Goal: Task Accomplishment & Management: Use online tool/utility

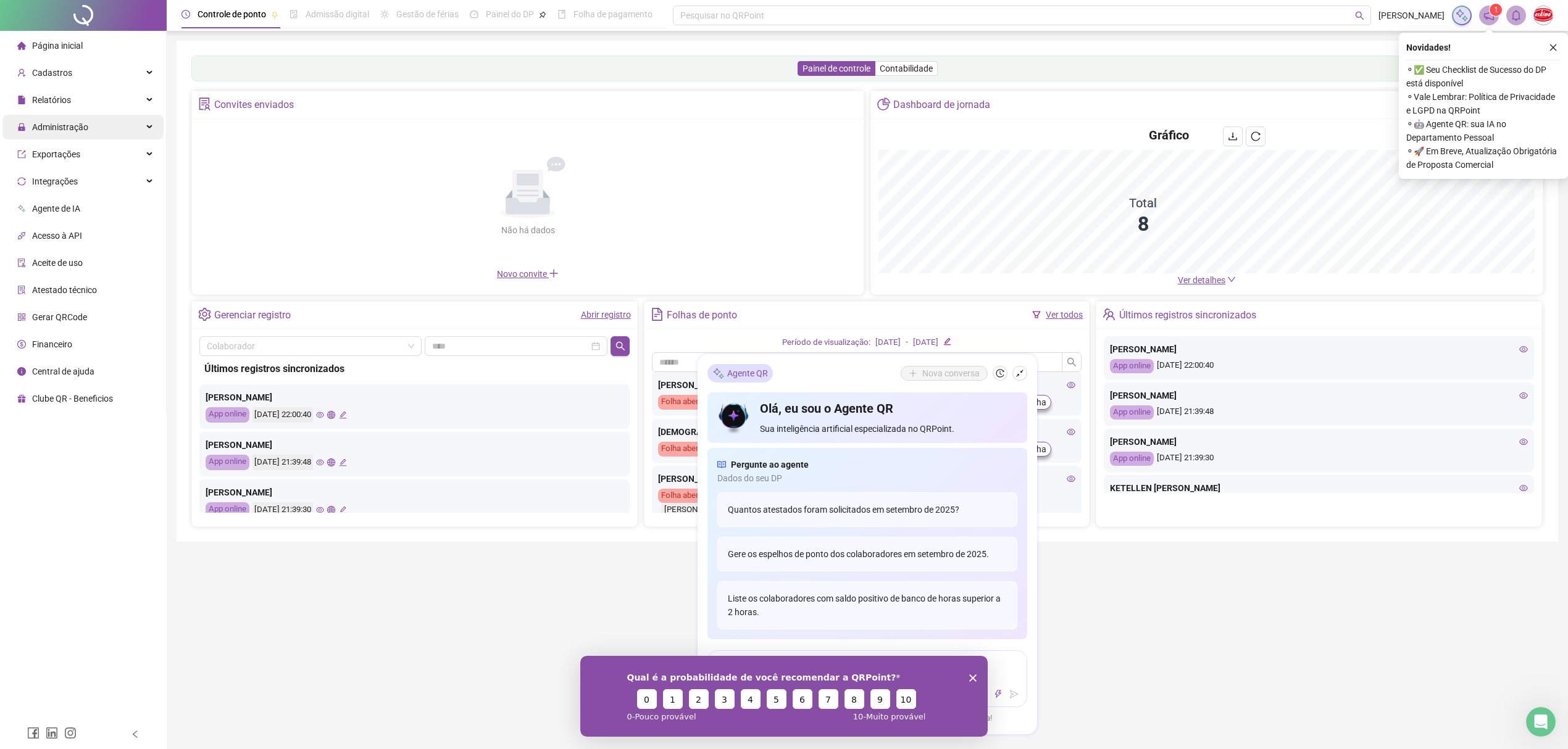
click at [58, 127] on span "Administração" at bounding box center [60, 127] width 56 height 10
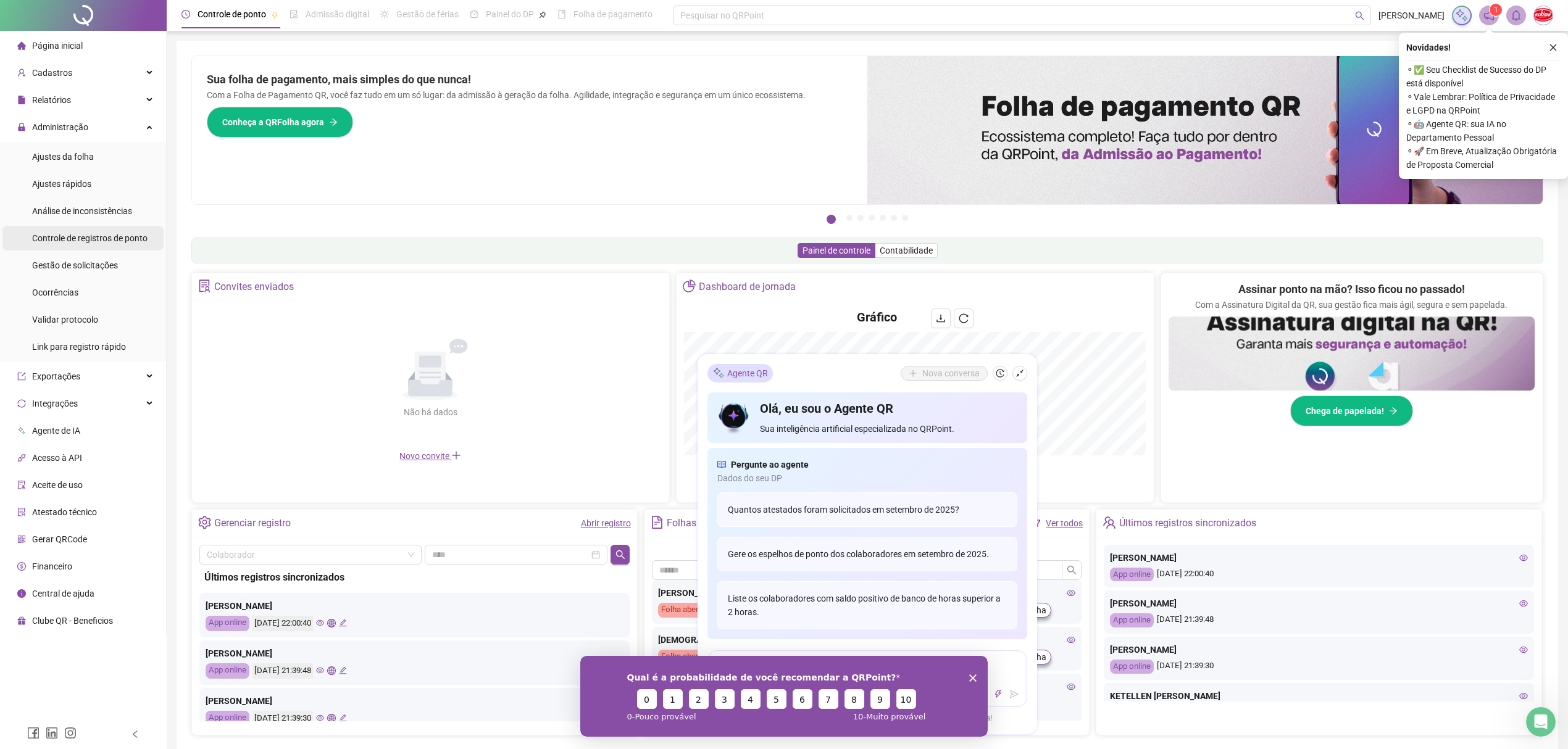
click at [70, 237] on span "Controle de registros de ponto" at bounding box center [90, 238] width 116 height 10
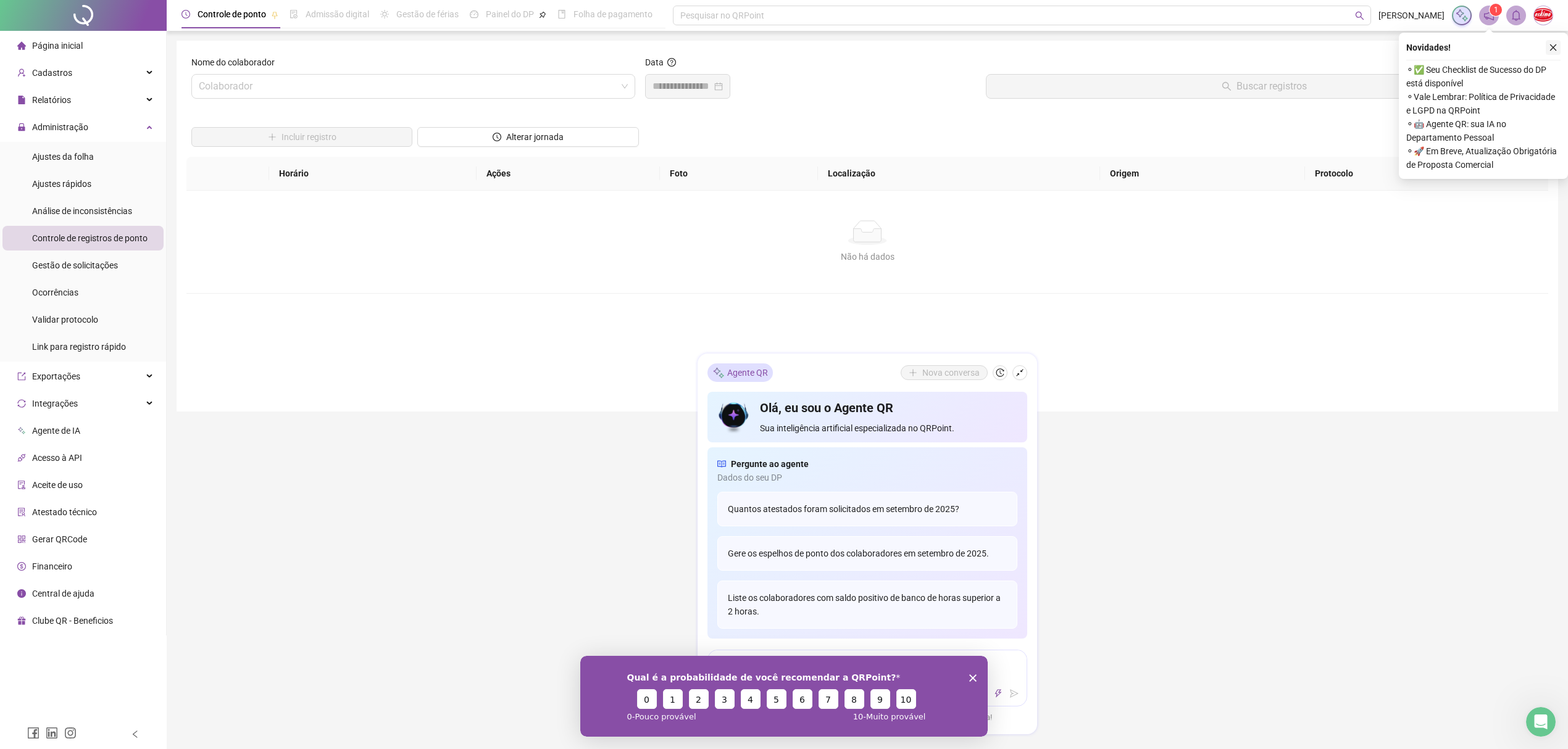
click at [1550, 48] on icon "close" at bounding box center [1553, 48] width 8 height 8
click at [555, 87] on input "search" at bounding box center [408, 86] width 418 height 23
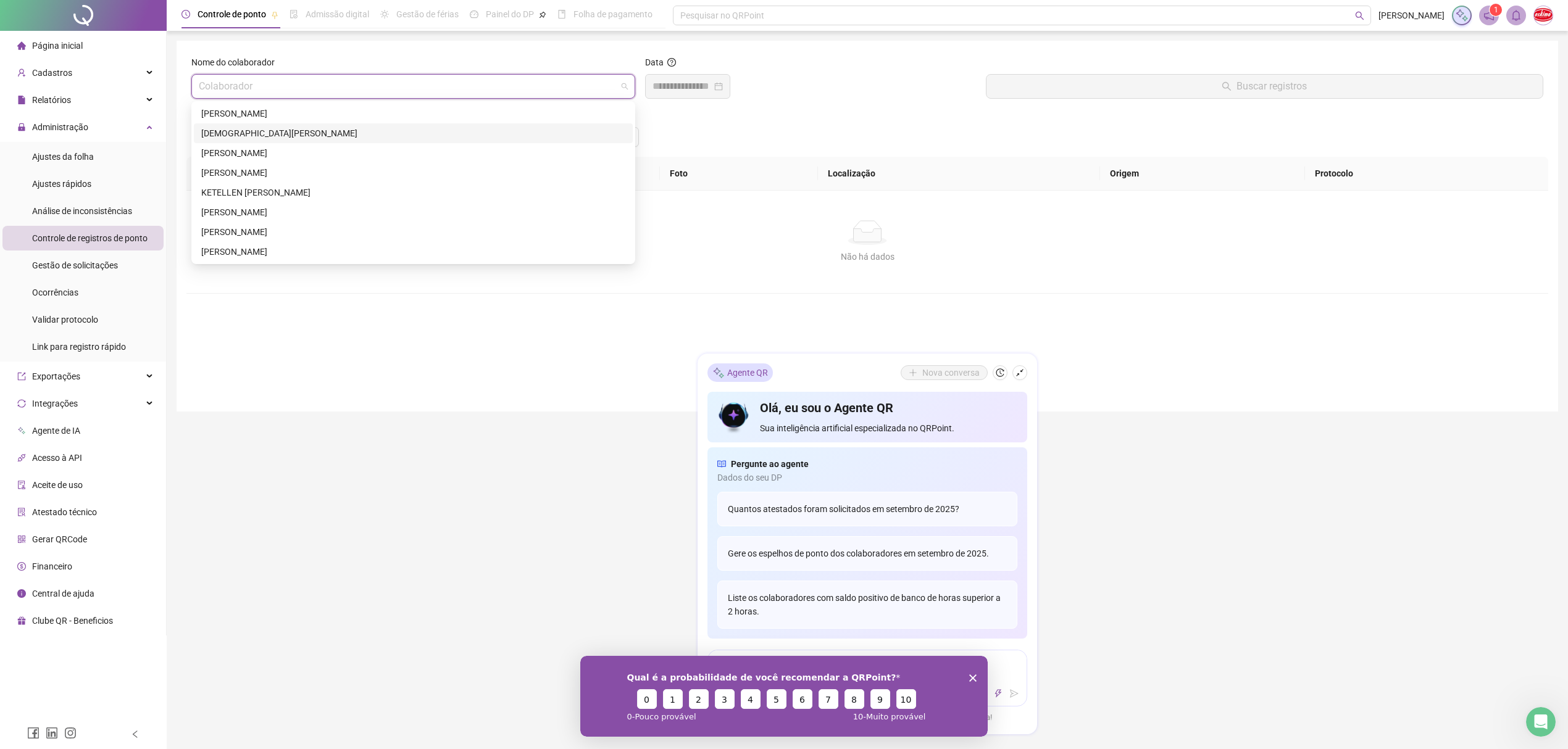
click at [264, 134] on div "[DEMOGRAPHIC_DATA][PERSON_NAME]" at bounding box center [413, 133] width 424 height 13
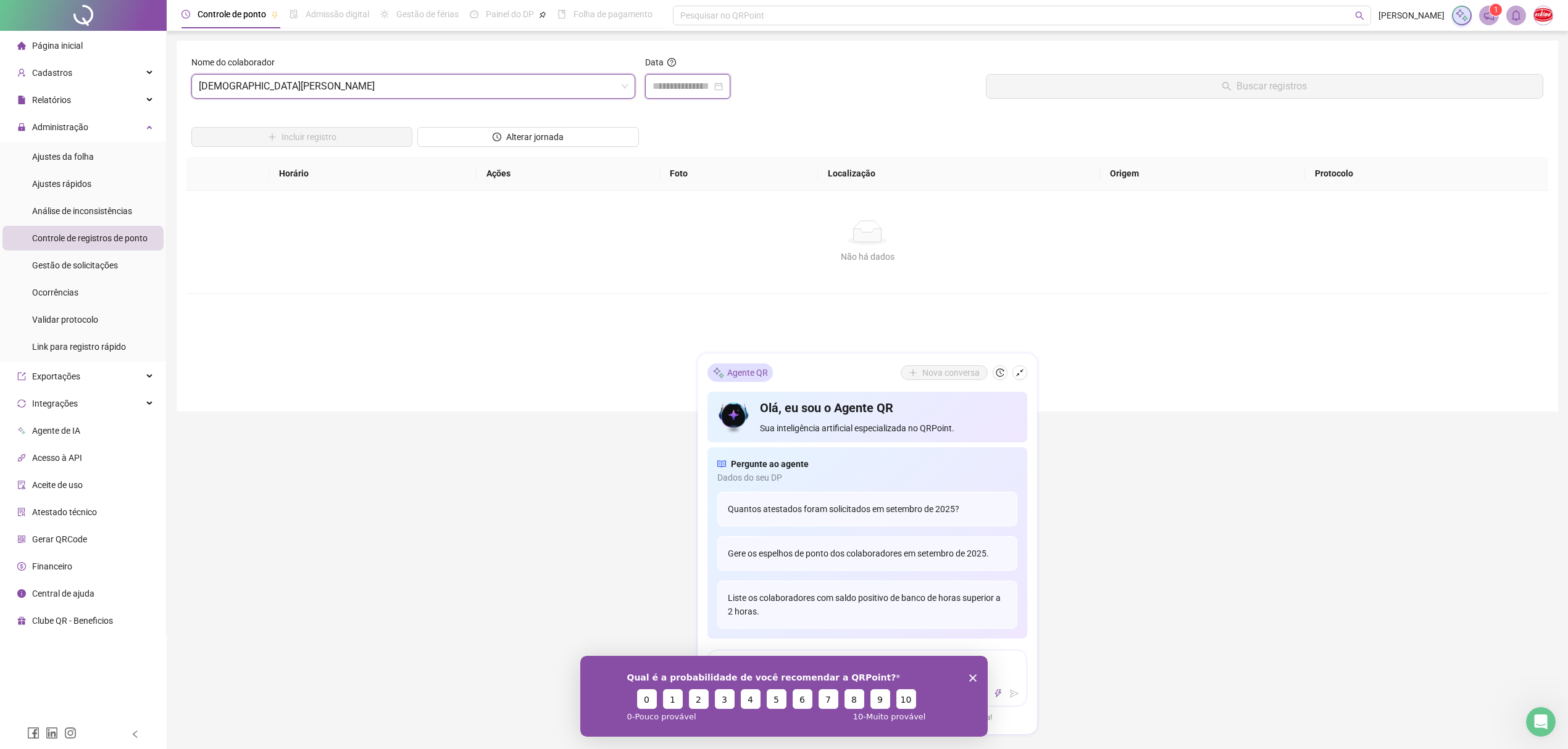
click at [668, 92] on input at bounding box center [682, 86] width 60 height 15
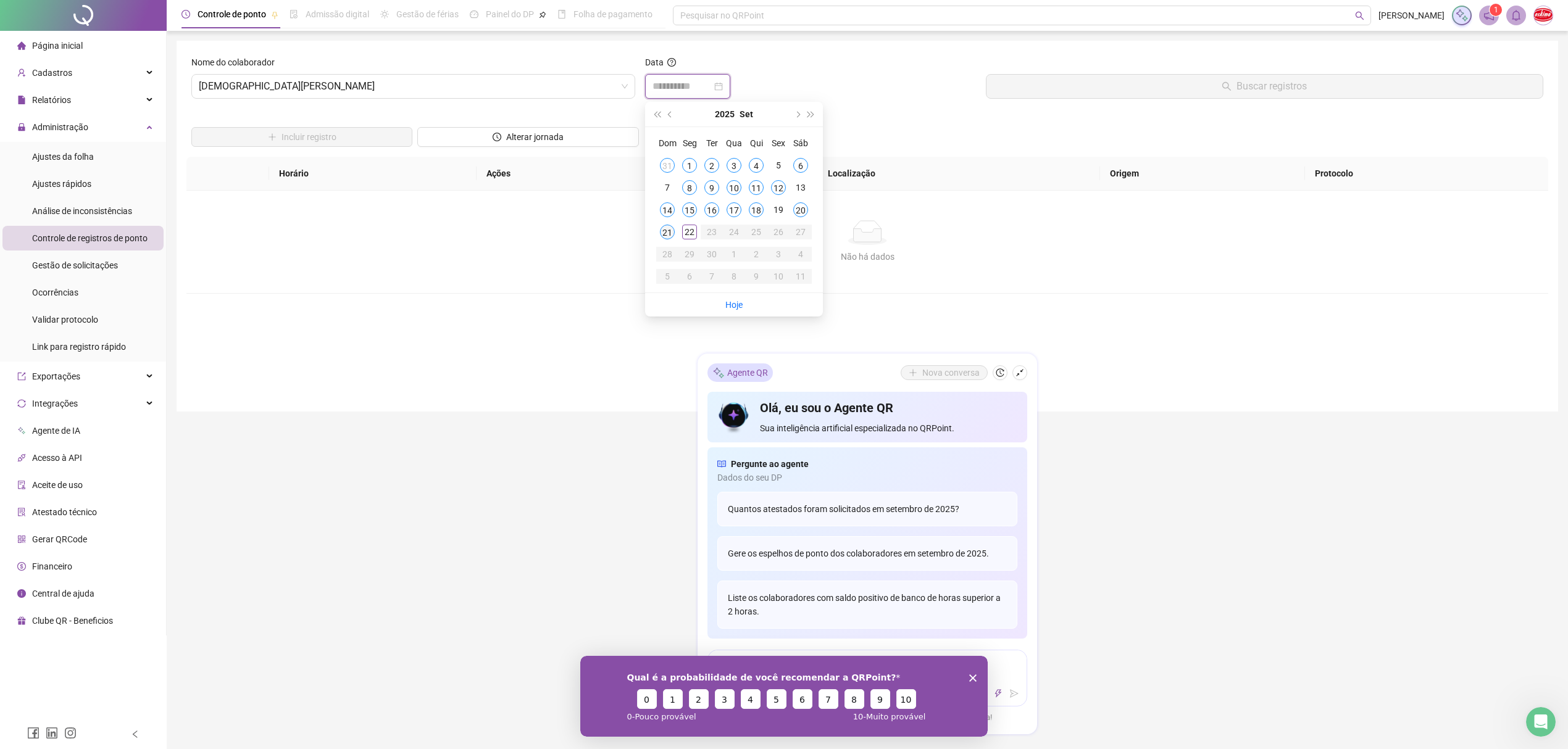
type input "**********"
click at [665, 233] on div "21" at bounding box center [667, 232] width 15 height 15
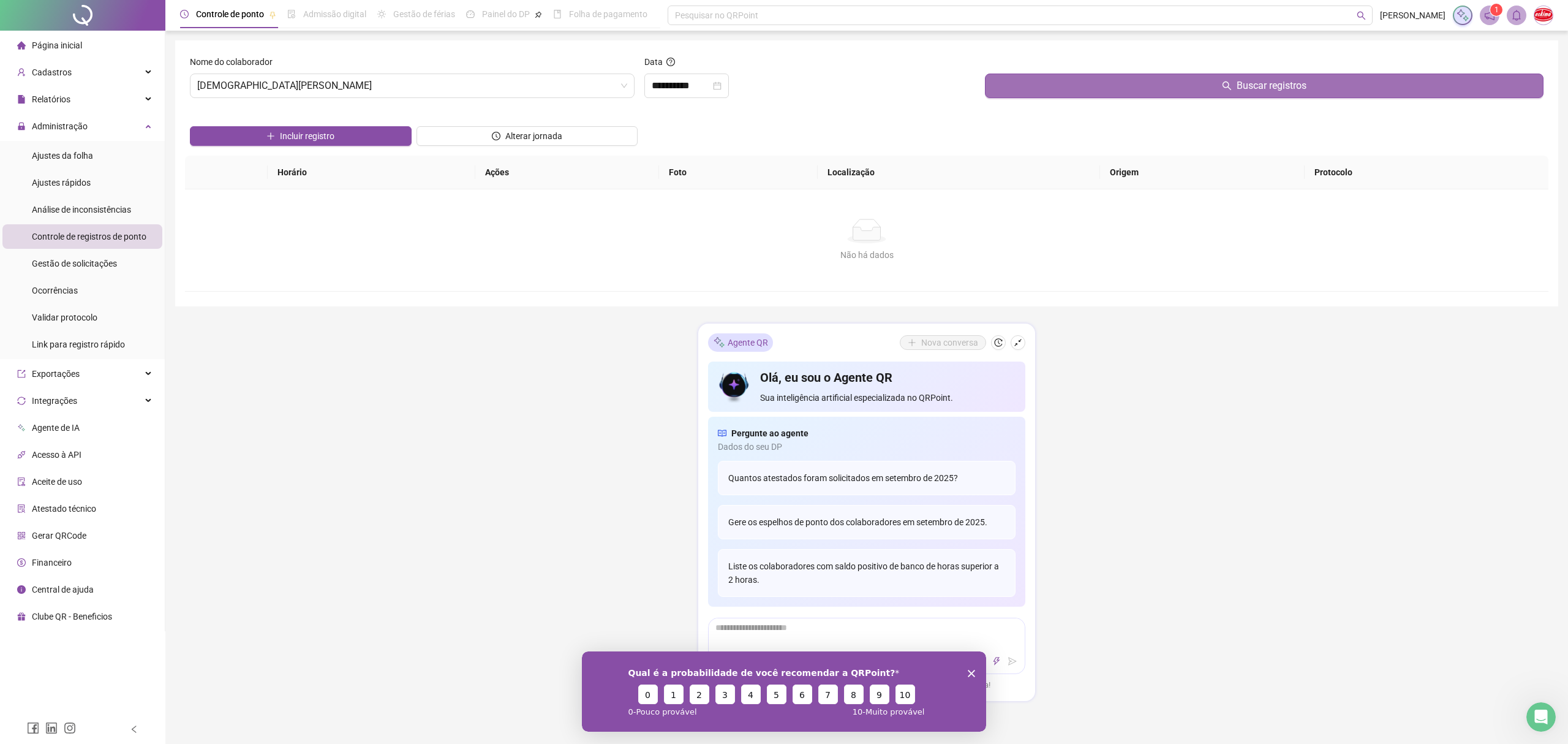
click at [1160, 87] on button "Buscar registros" at bounding box center [1264, 86] width 559 height 24
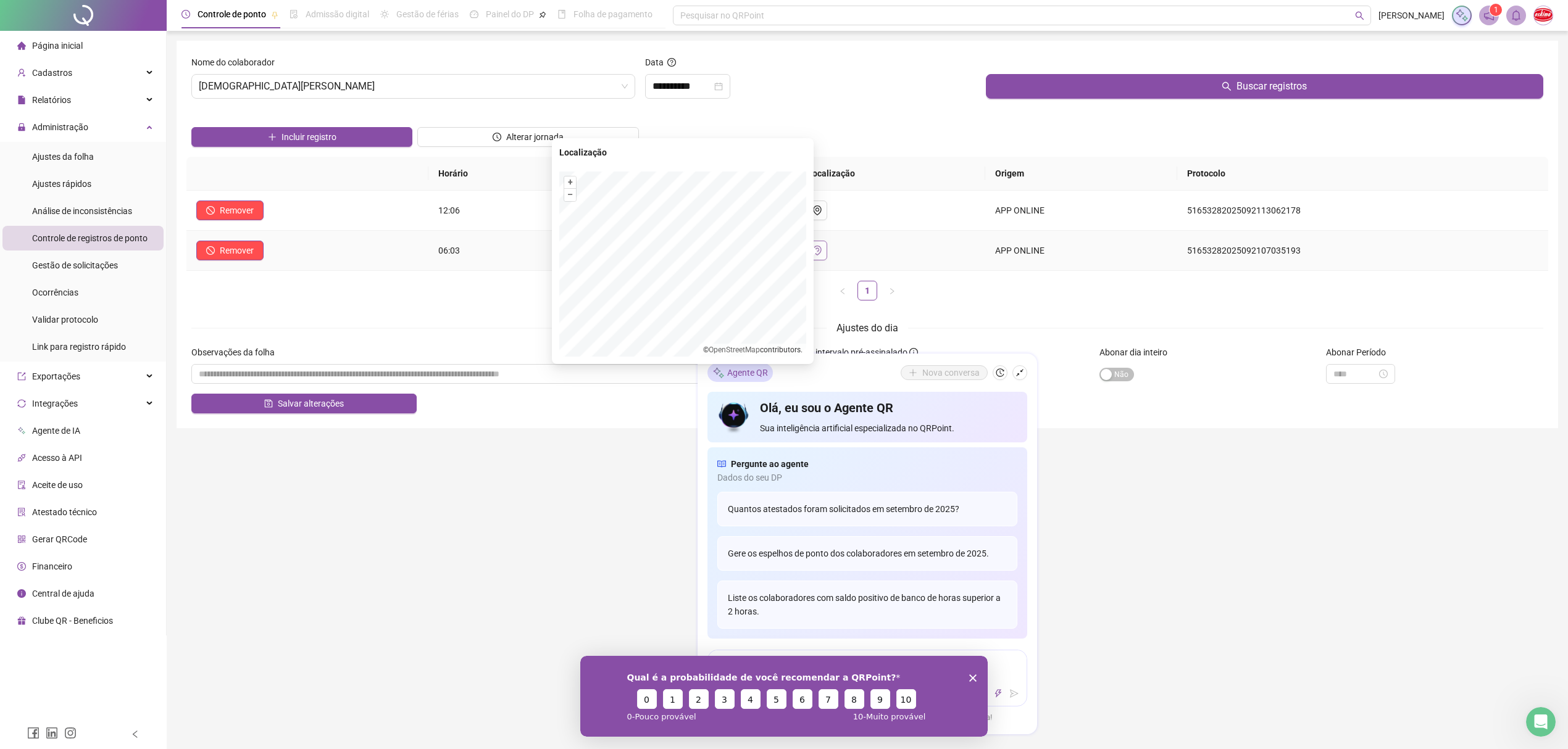
click at [821, 250] on icon "environment" at bounding box center [817, 251] width 8 height 10
click at [712, 254] on icon "camera" at bounding box center [707, 251] width 10 height 10
click at [712, 211] on icon "camera" at bounding box center [707, 209] width 9 height 8
click at [712, 248] on icon "camera" at bounding box center [707, 250] width 9 height 8
click at [821, 253] on icon "environment" at bounding box center [817, 251] width 8 height 10
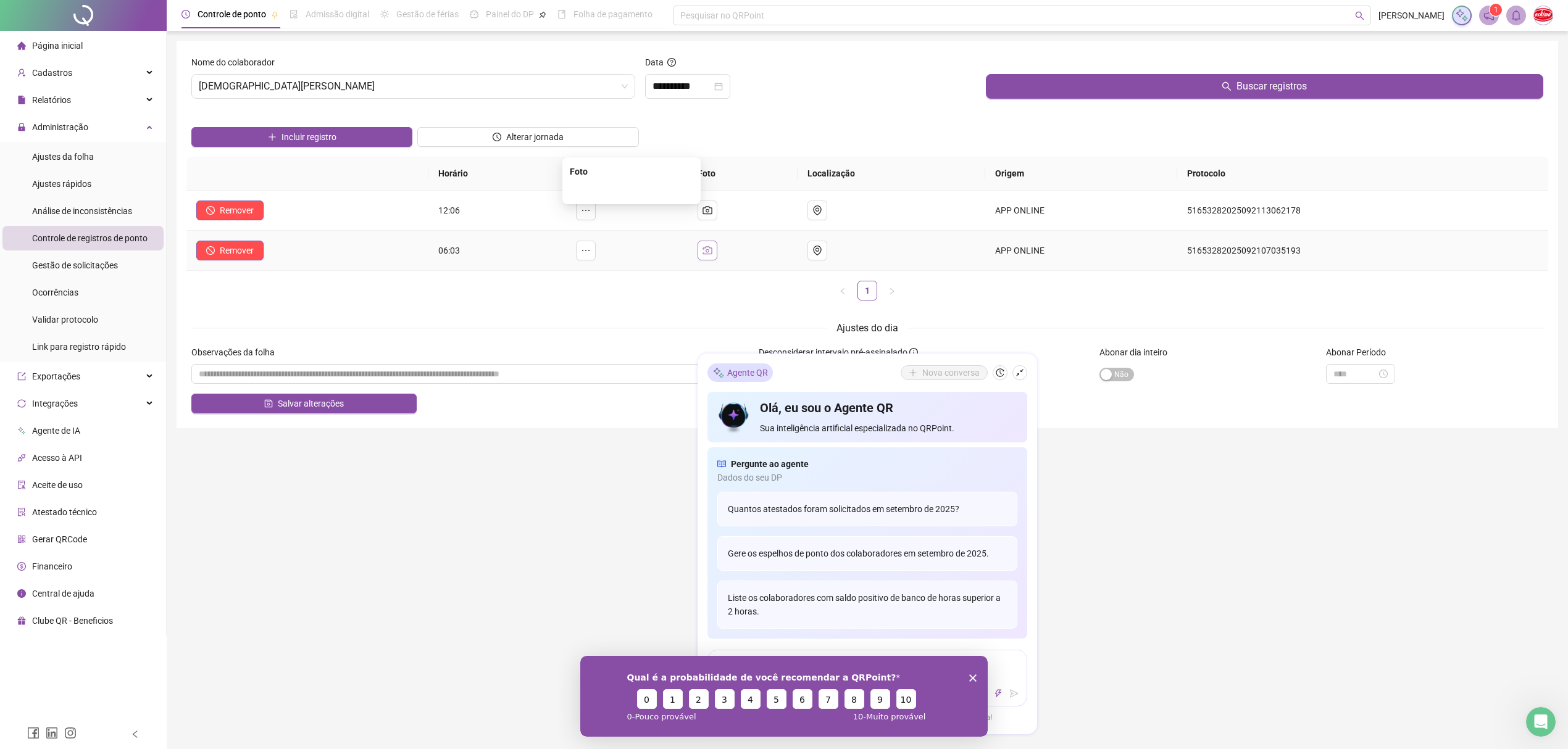
click at [712, 251] on icon "camera" at bounding box center [707, 251] width 10 height 10
click at [632, 190] on img at bounding box center [632, 190] width 0 height 0
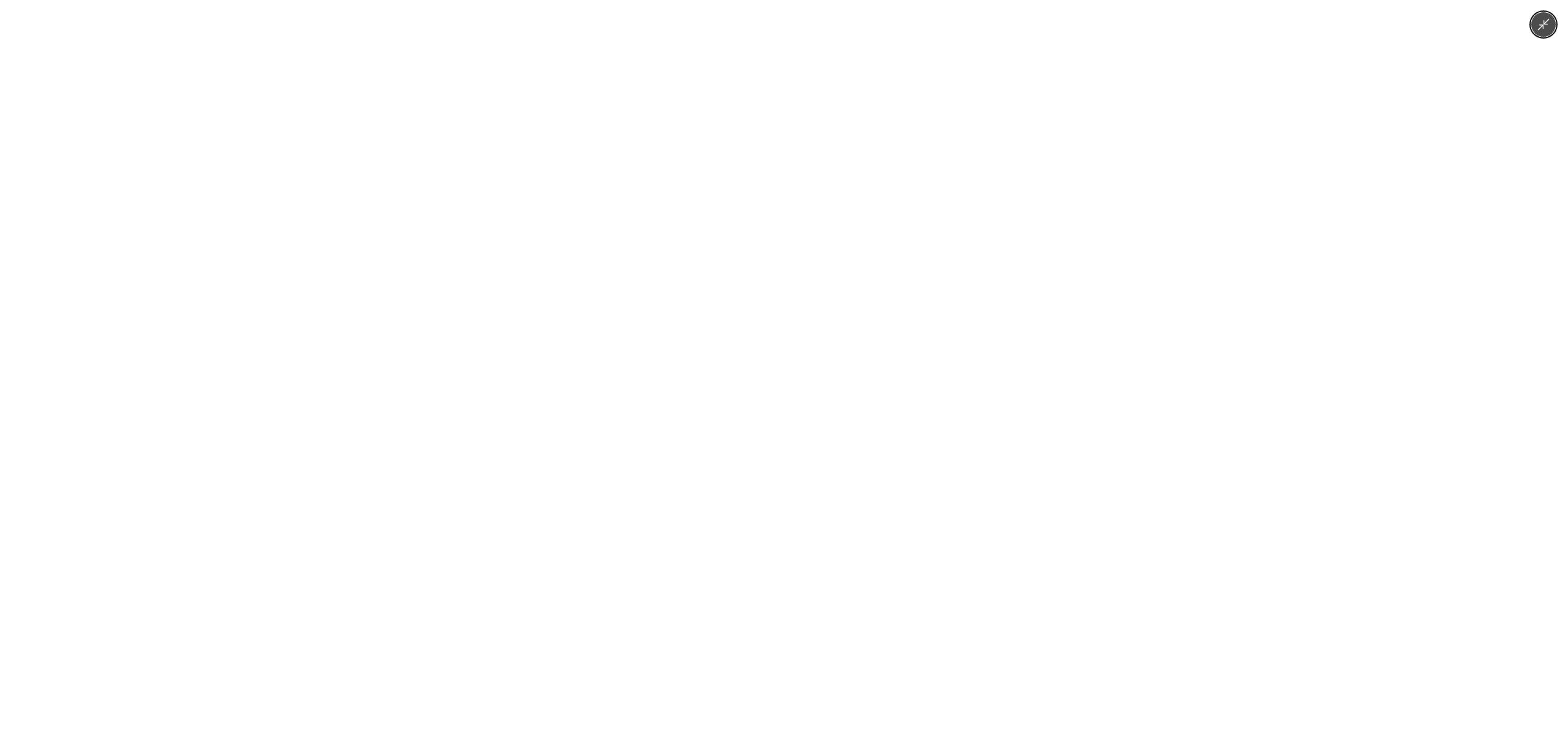
click at [1075, 243] on div at bounding box center [784, 372] width 1568 height 744
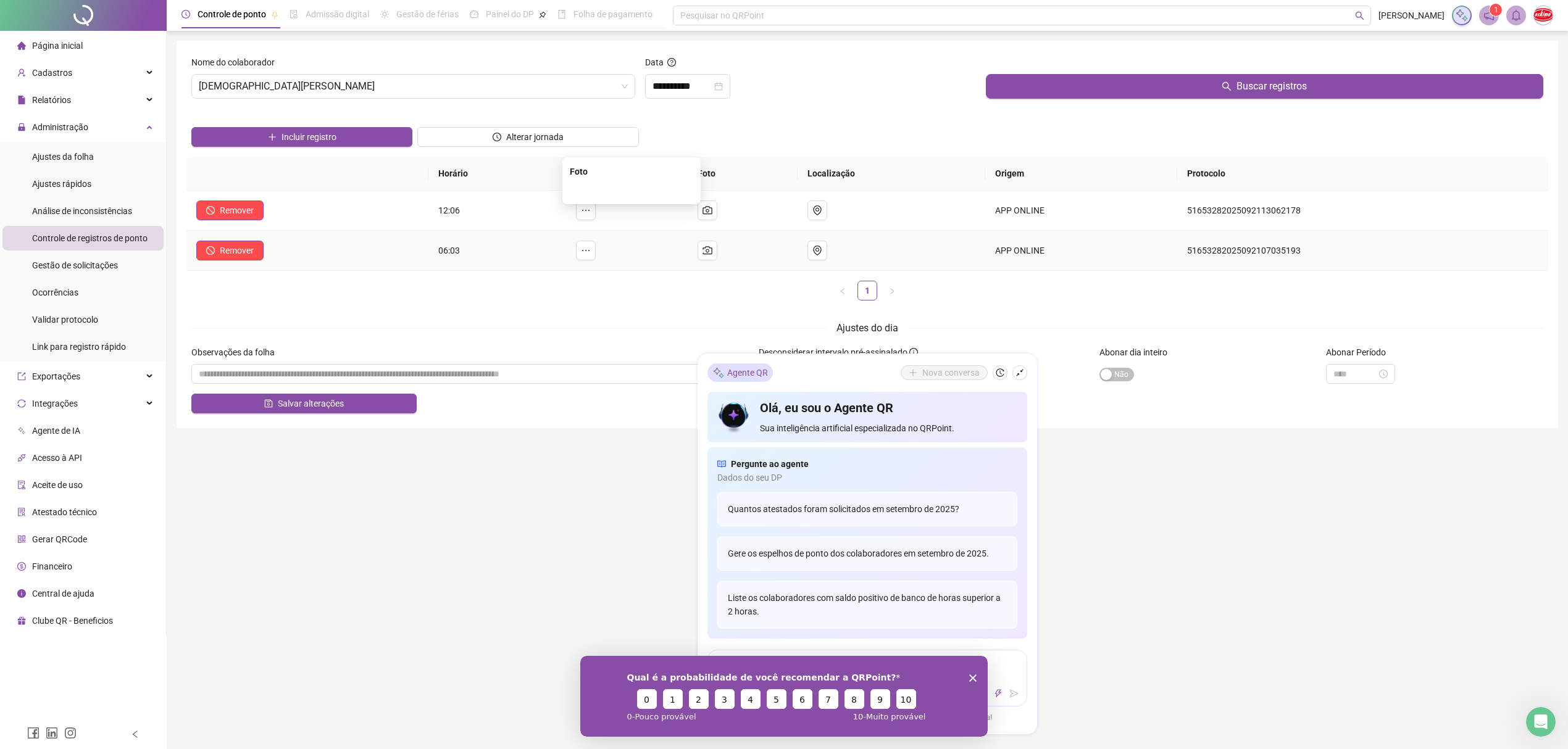
click at [632, 190] on img at bounding box center [632, 190] width 0 height 0
click at [1230, 502] on div "**********" at bounding box center [867, 430] width 1401 height 862
click at [382, 503] on div "**********" at bounding box center [867, 430] width 1401 height 862
click at [976, 678] on icon "Encerrar pesquisa" at bounding box center [973, 678] width 8 height 8
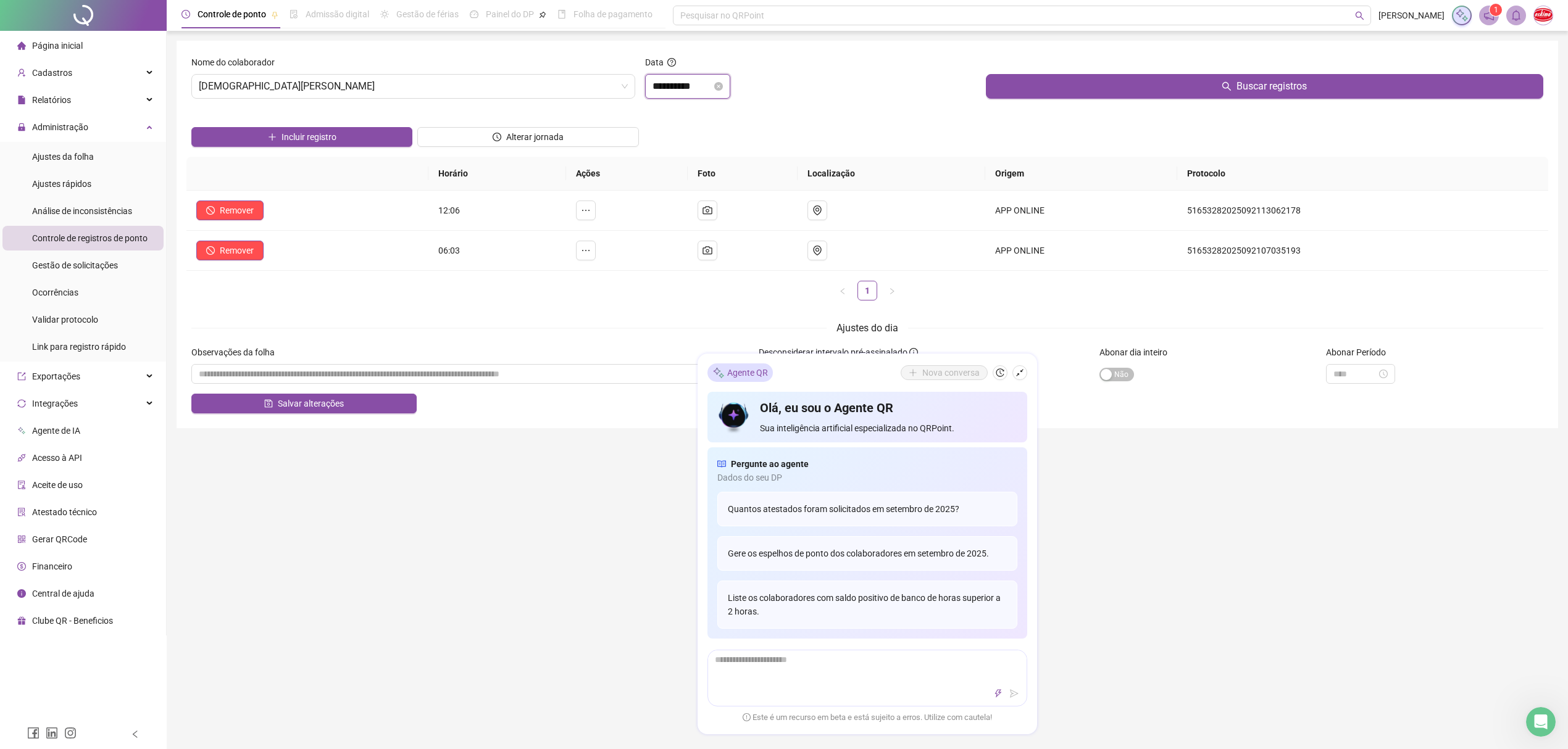
click at [701, 80] on input "**********" at bounding box center [682, 86] width 60 height 15
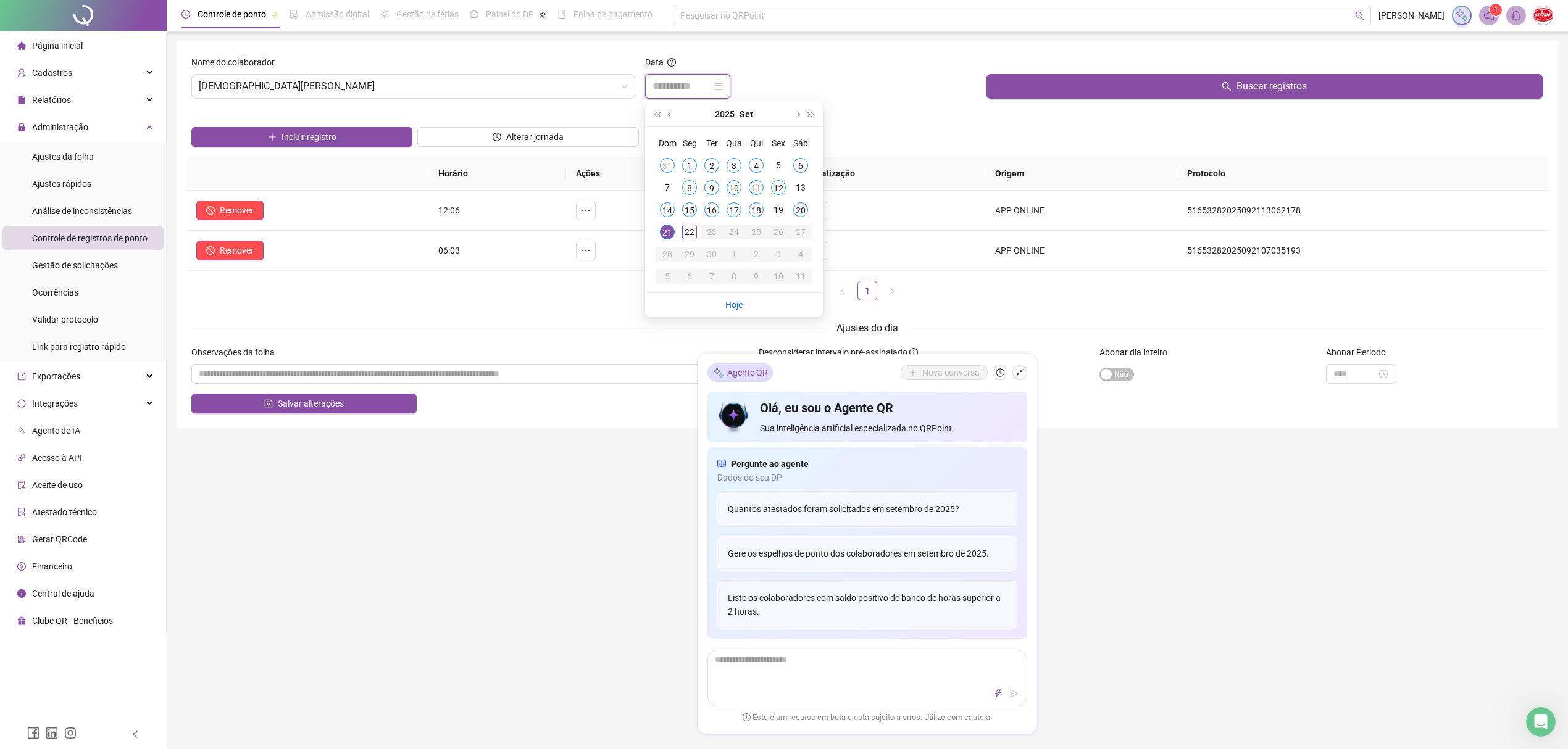
type input "**********"
click at [800, 214] on div "20" at bounding box center [800, 209] width 15 height 15
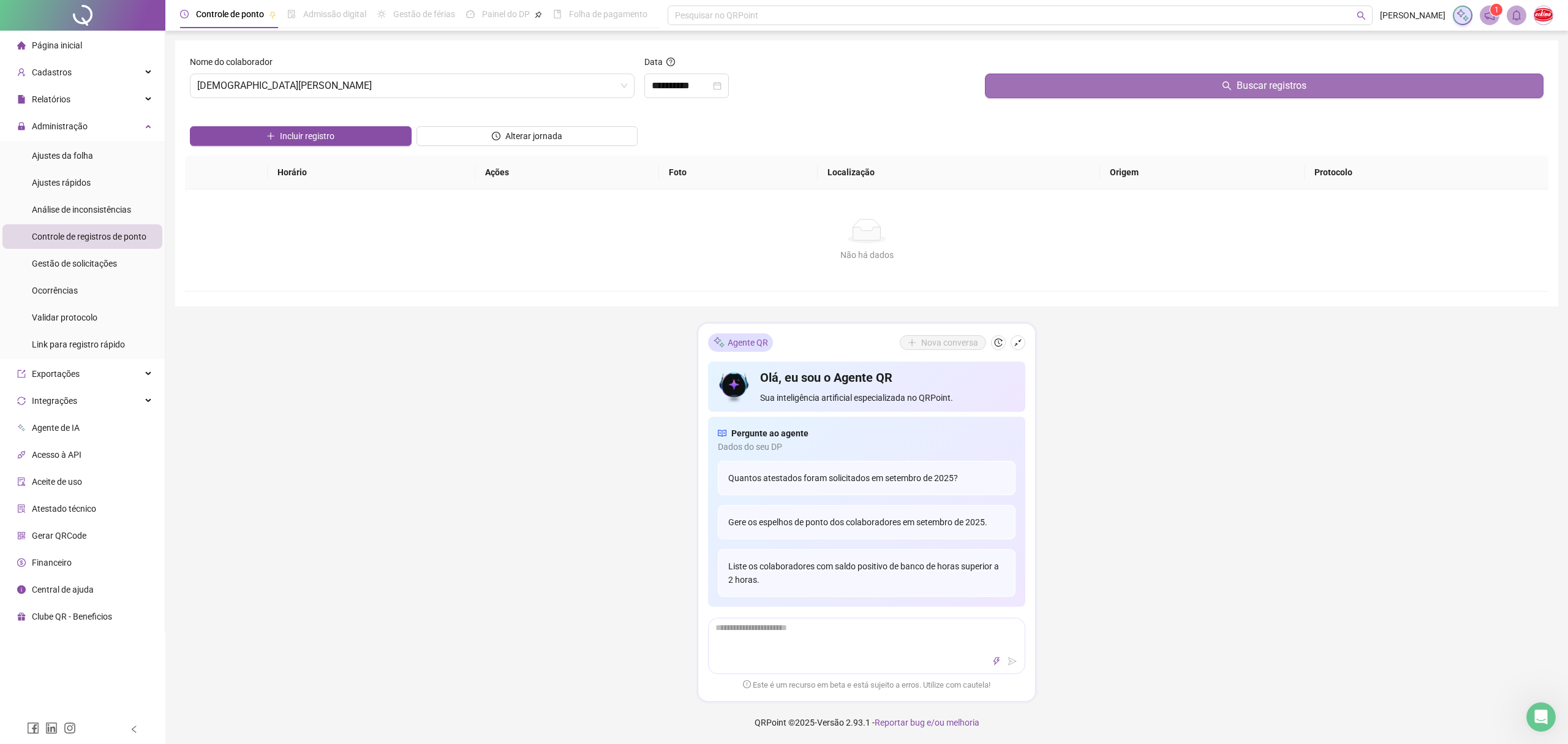
click at [1170, 81] on button "Buscar registros" at bounding box center [1264, 86] width 559 height 24
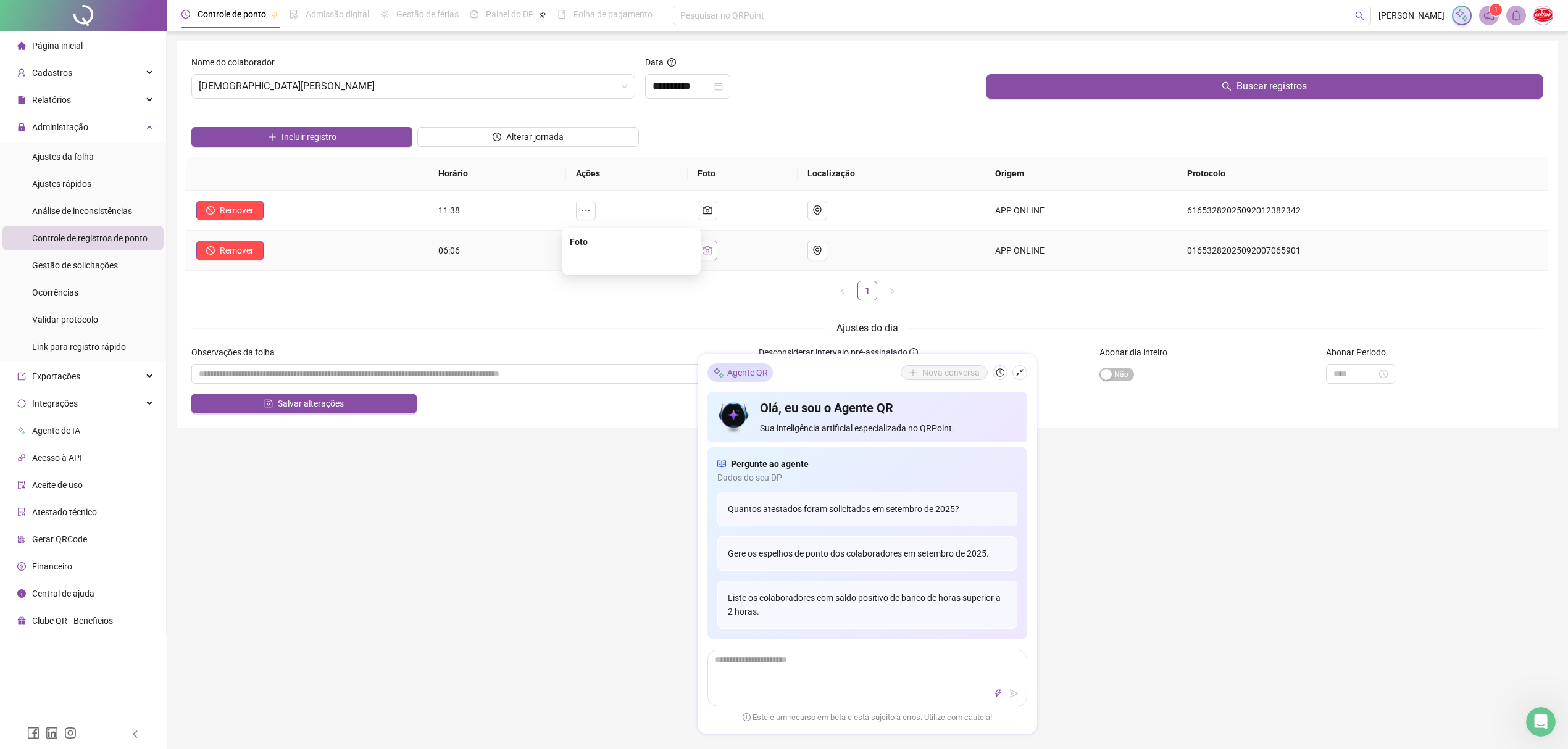
click at [717, 252] on button "button" at bounding box center [707, 251] width 20 height 20
click at [723, 90] on icon "close-circle" at bounding box center [719, 86] width 8 height 8
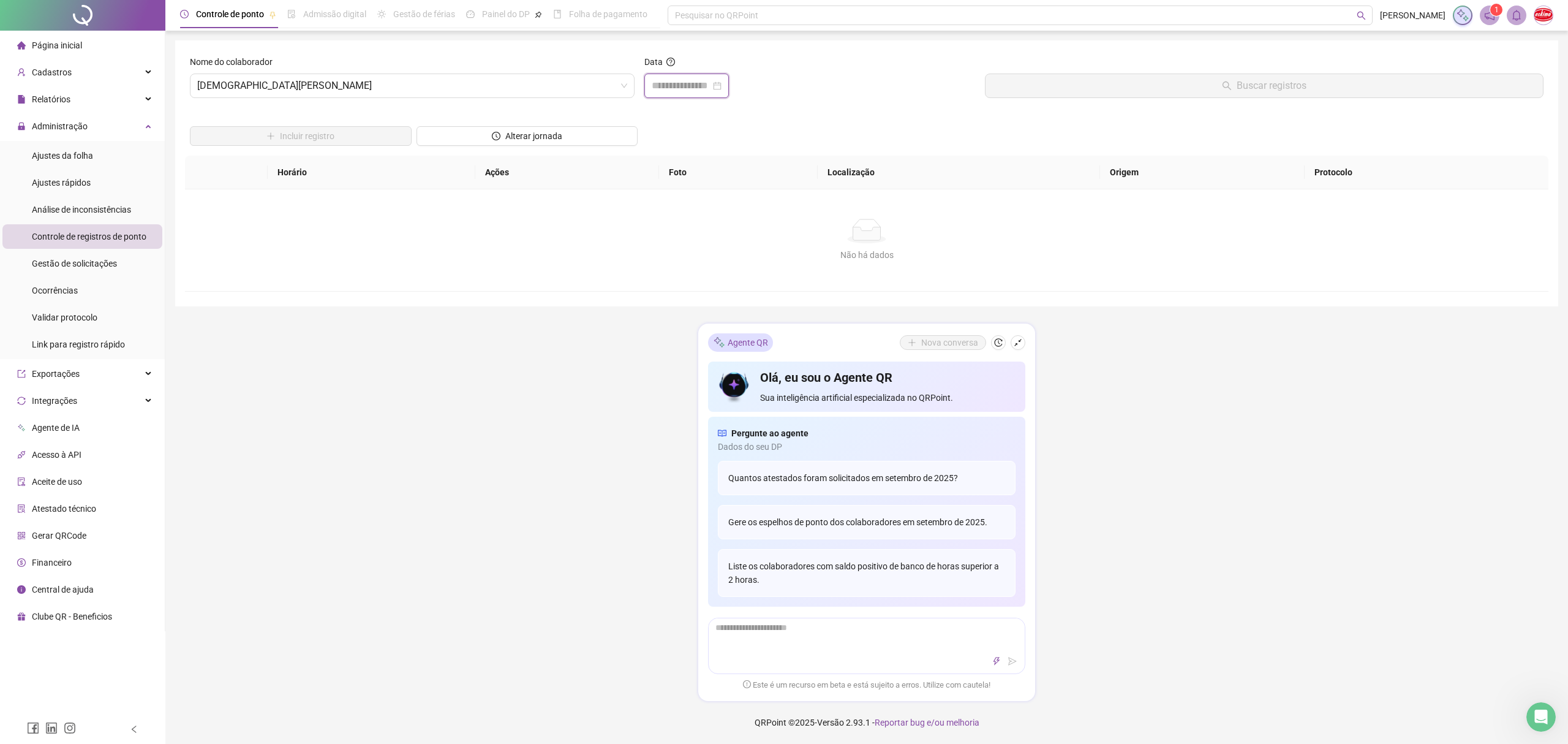
click at [703, 88] on input at bounding box center [681, 86] width 59 height 15
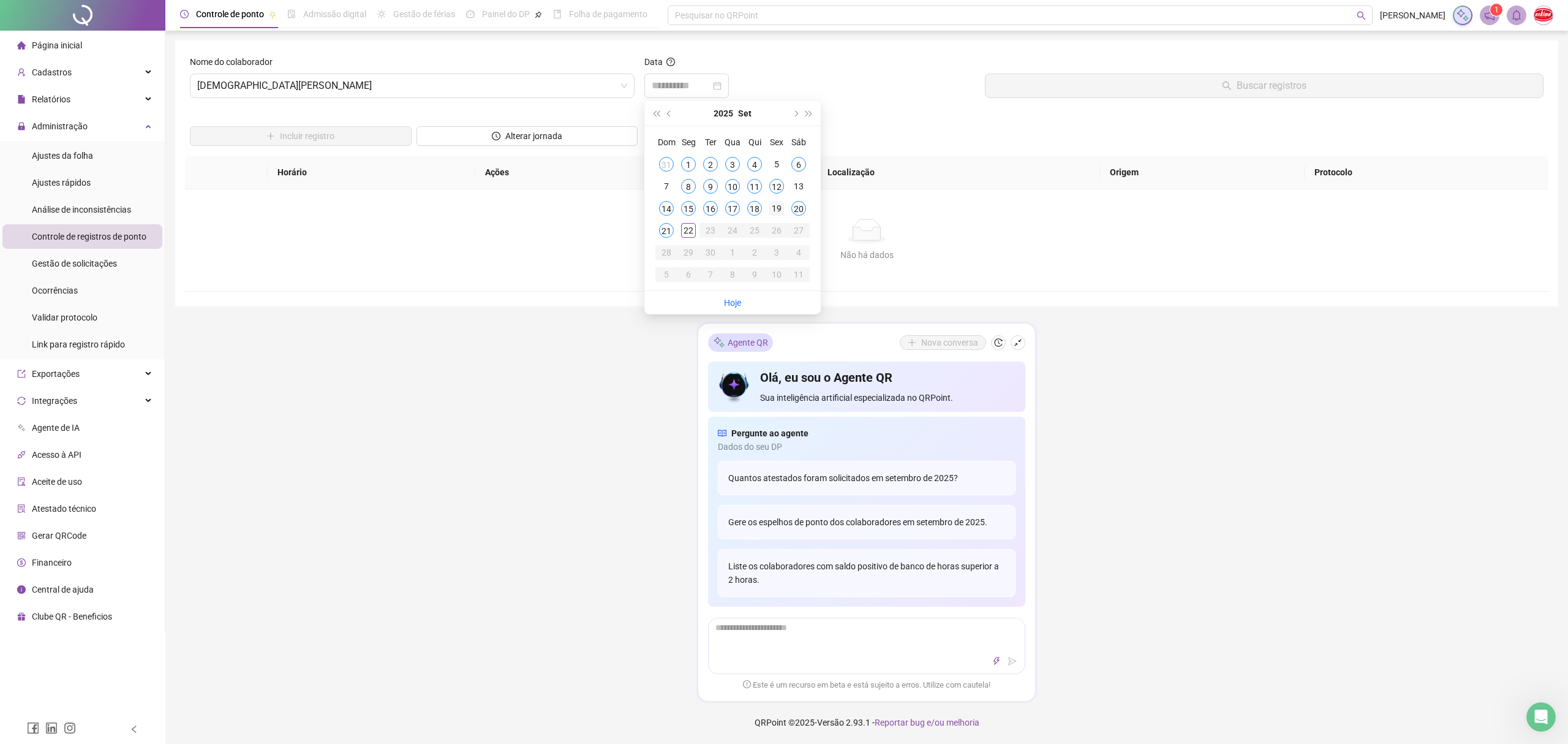
click at [778, 209] on div "19" at bounding box center [776, 208] width 15 height 15
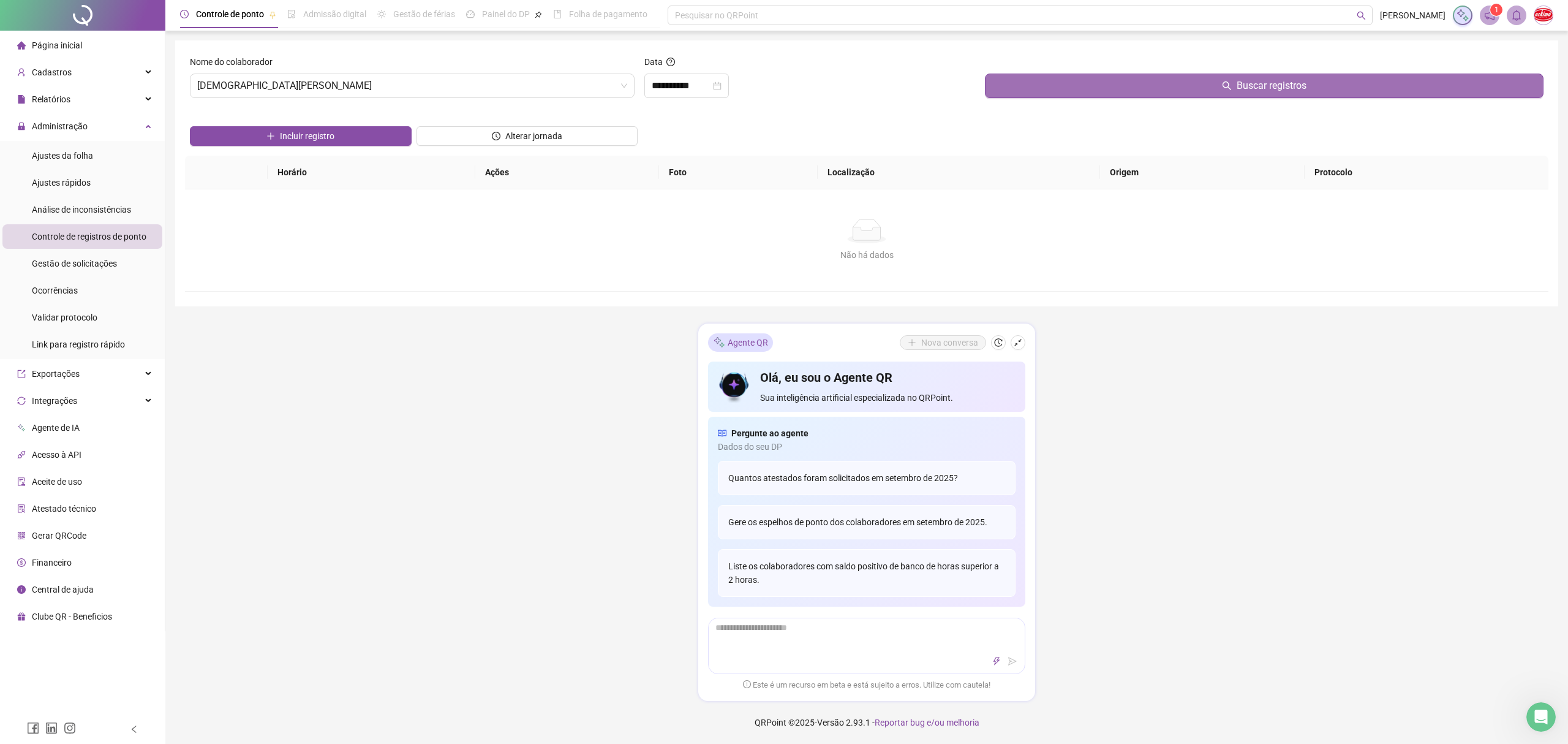
click at [1106, 90] on button "Buscar registros" at bounding box center [1264, 86] width 559 height 24
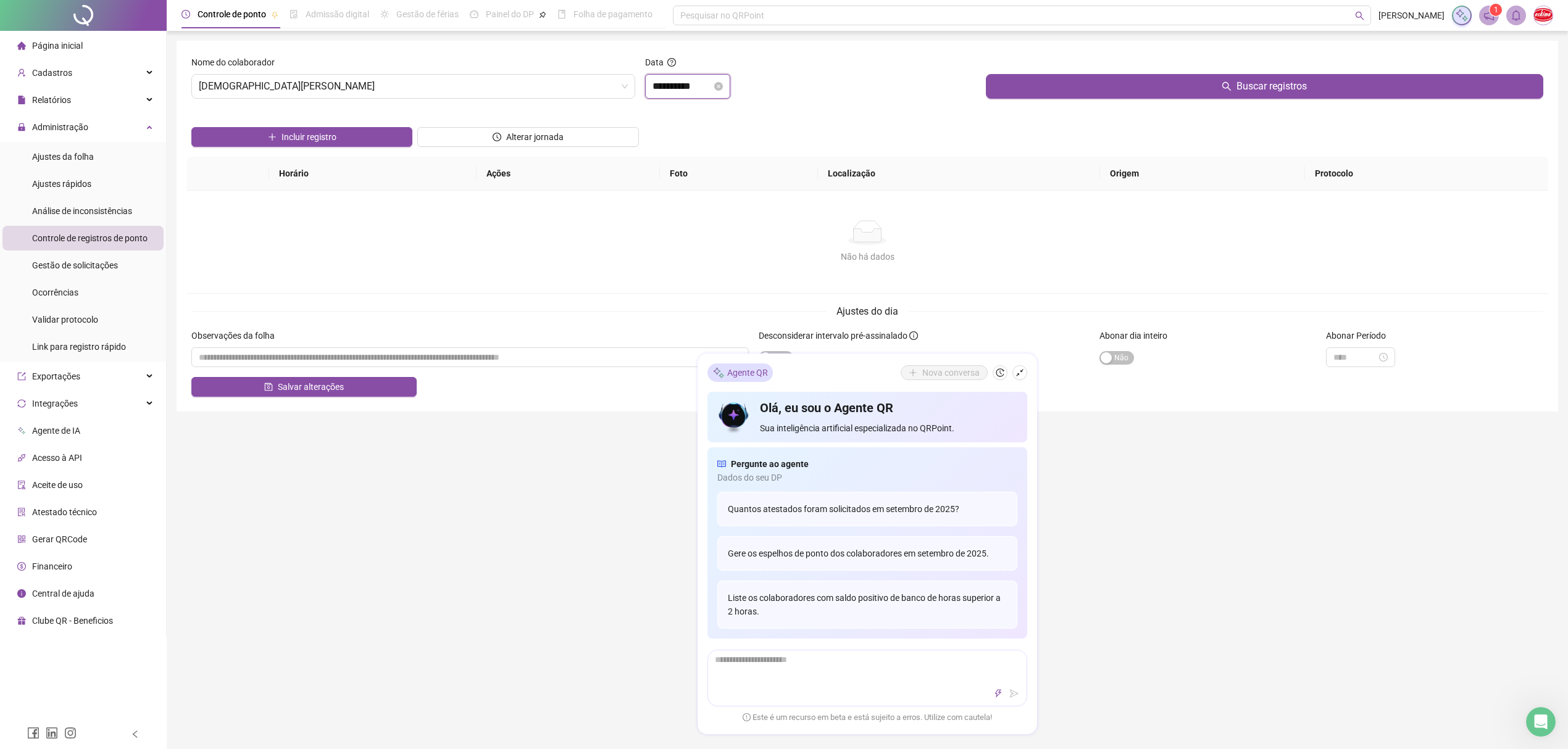
click at [712, 87] on input "**********" at bounding box center [682, 86] width 60 height 15
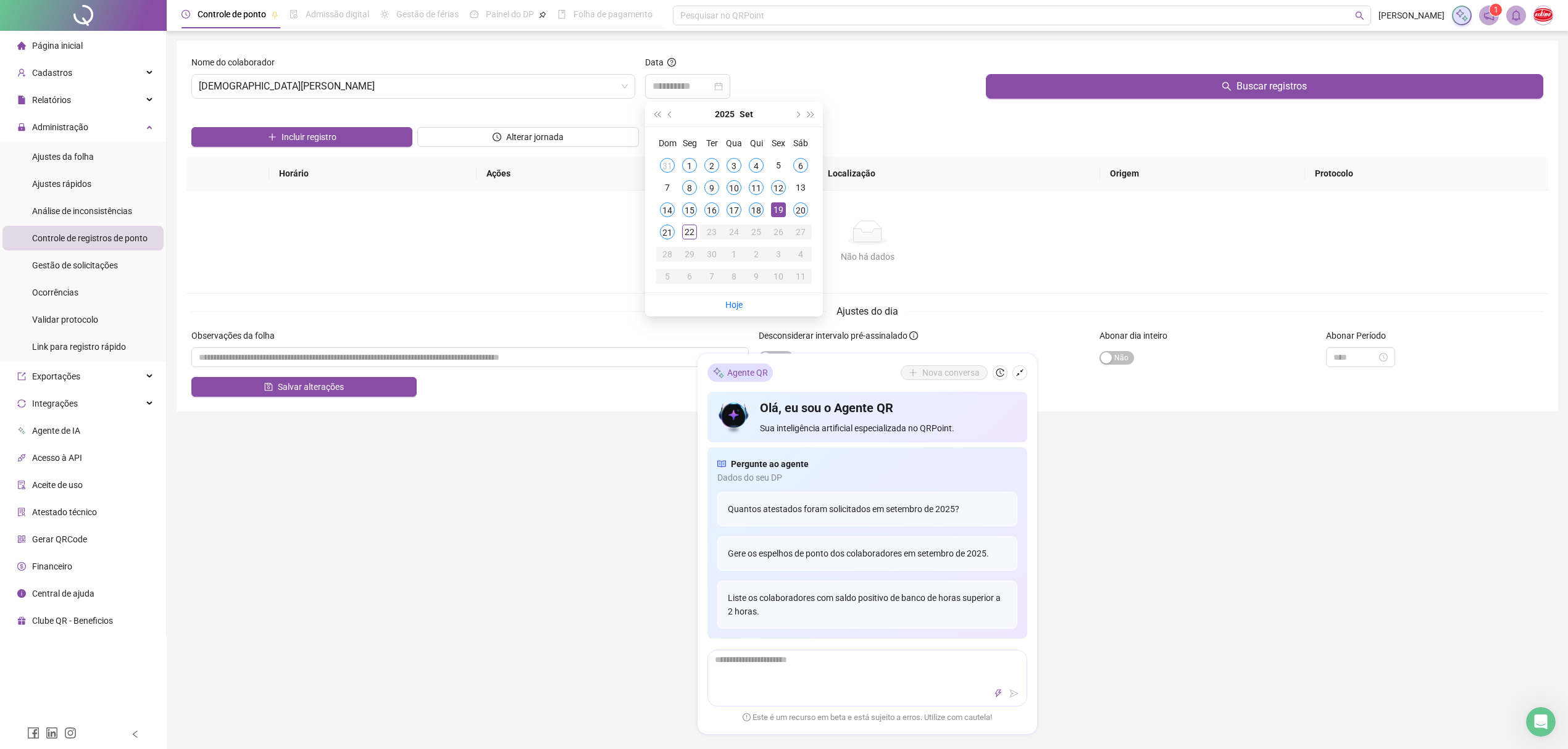
click at [756, 209] on div "18" at bounding box center [756, 209] width 15 height 15
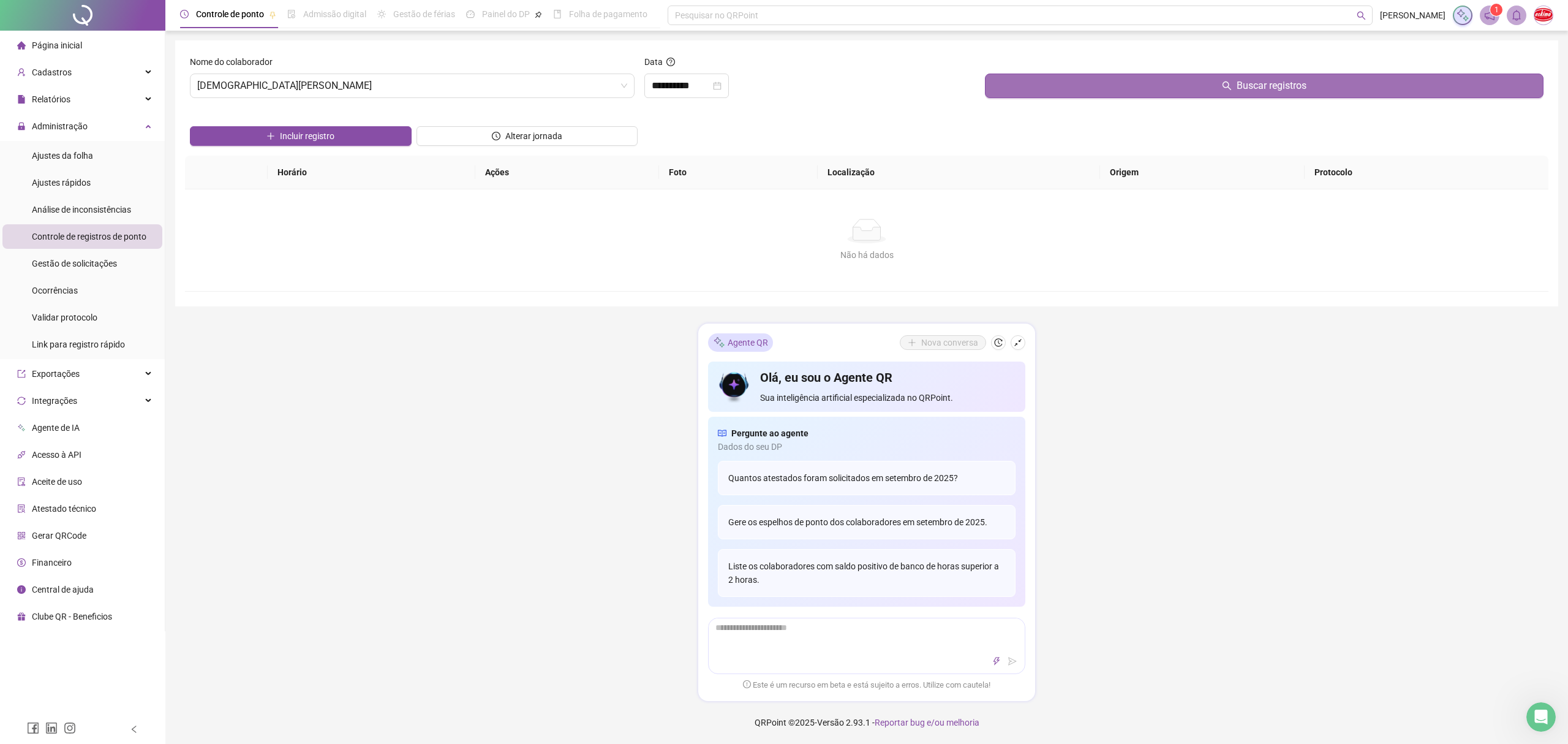
click at [1097, 88] on button "Buscar registros" at bounding box center [1264, 86] width 559 height 24
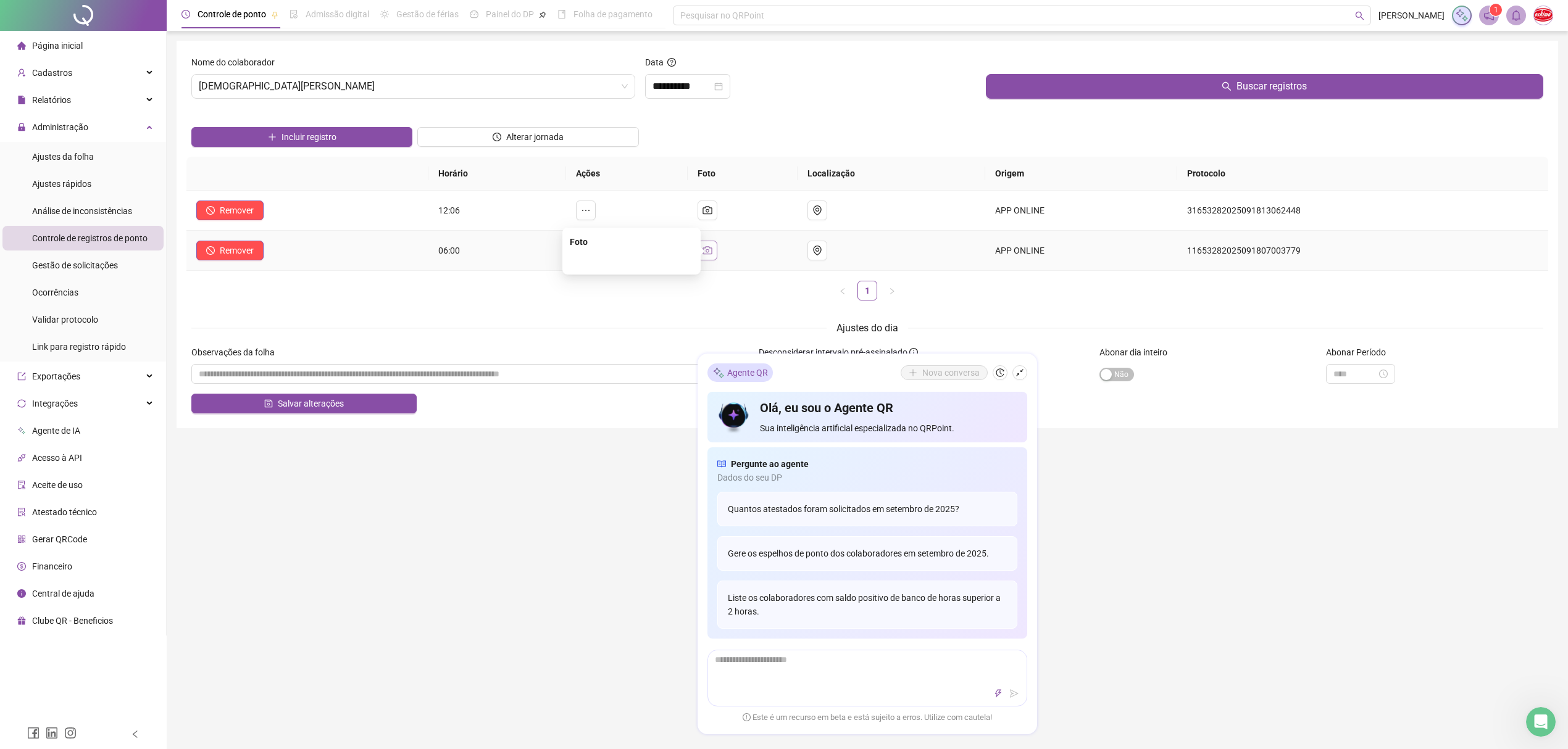
click at [712, 253] on icon "camera" at bounding box center [707, 251] width 10 height 10
click at [591, 255] on icon "ellipsis" at bounding box center [585, 251] width 10 height 10
click at [717, 249] on button "button" at bounding box center [707, 251] width 20 height 20
click at [712, 90] on input "**********" at bounding box center [682, 86] width 60 height 15
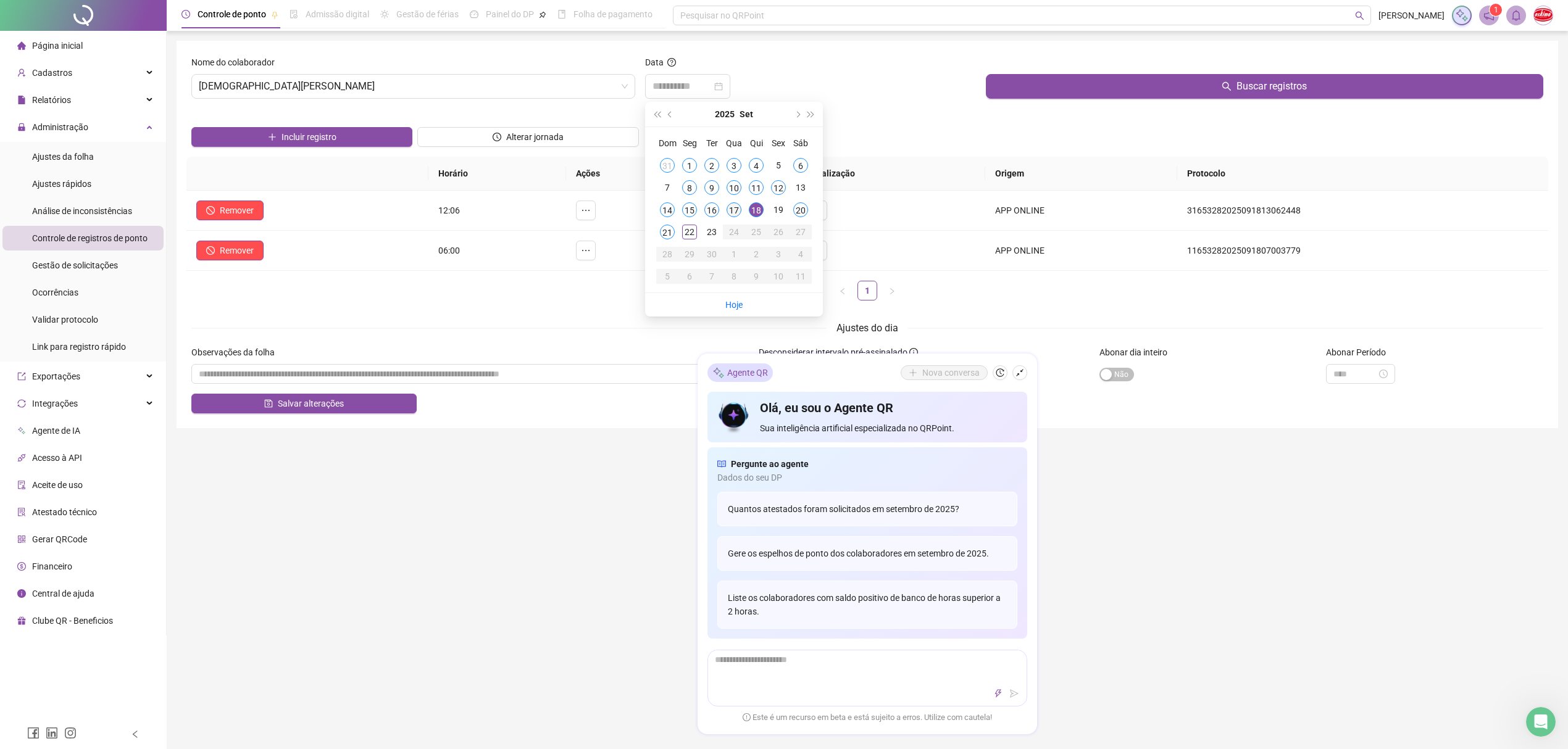
click at [732, 208] on div "17" at bounding box center [733, 209] width 15 height 15
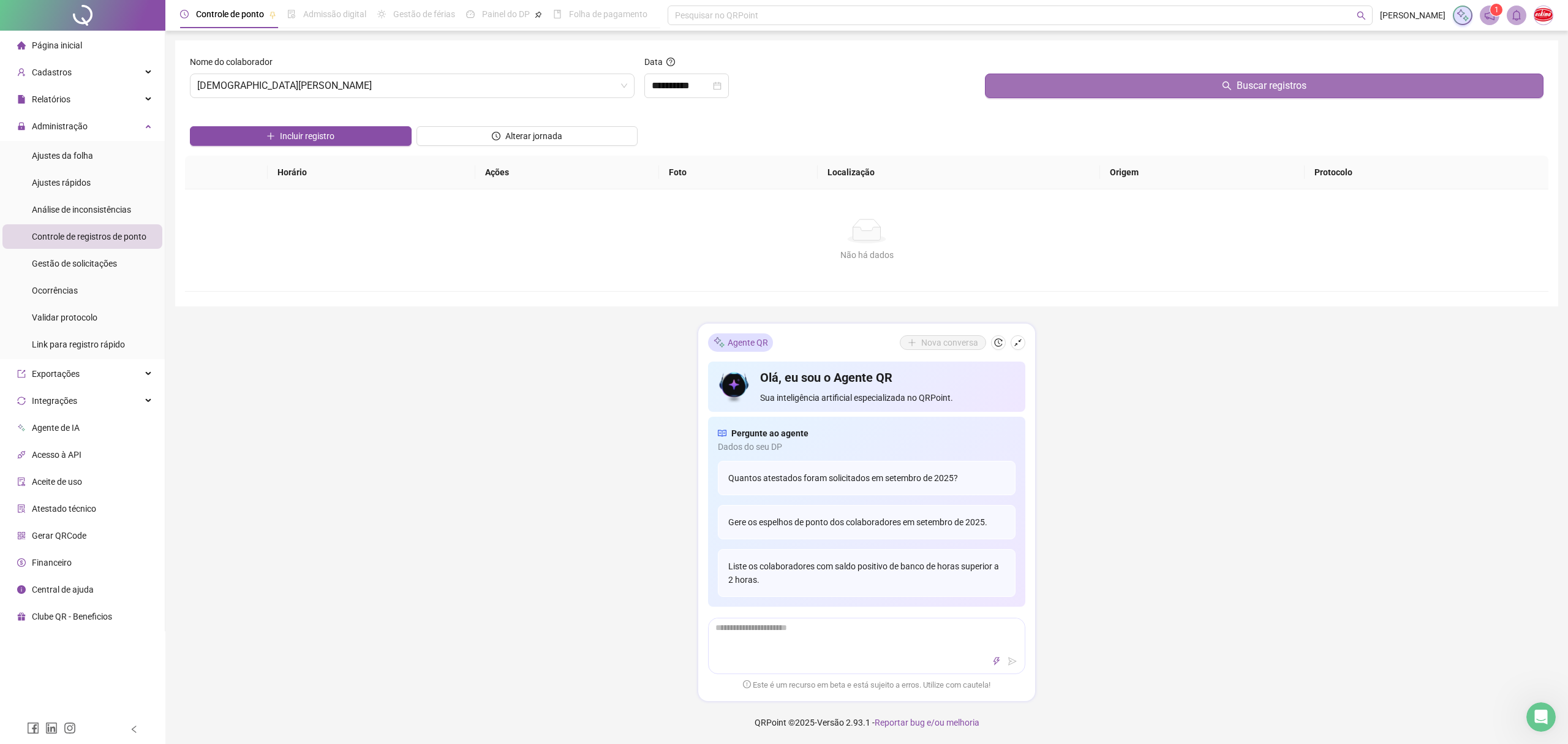
click at [1196, 88] on button "Buscar registros" at bounding box center [1264, 86] width 559 height 24
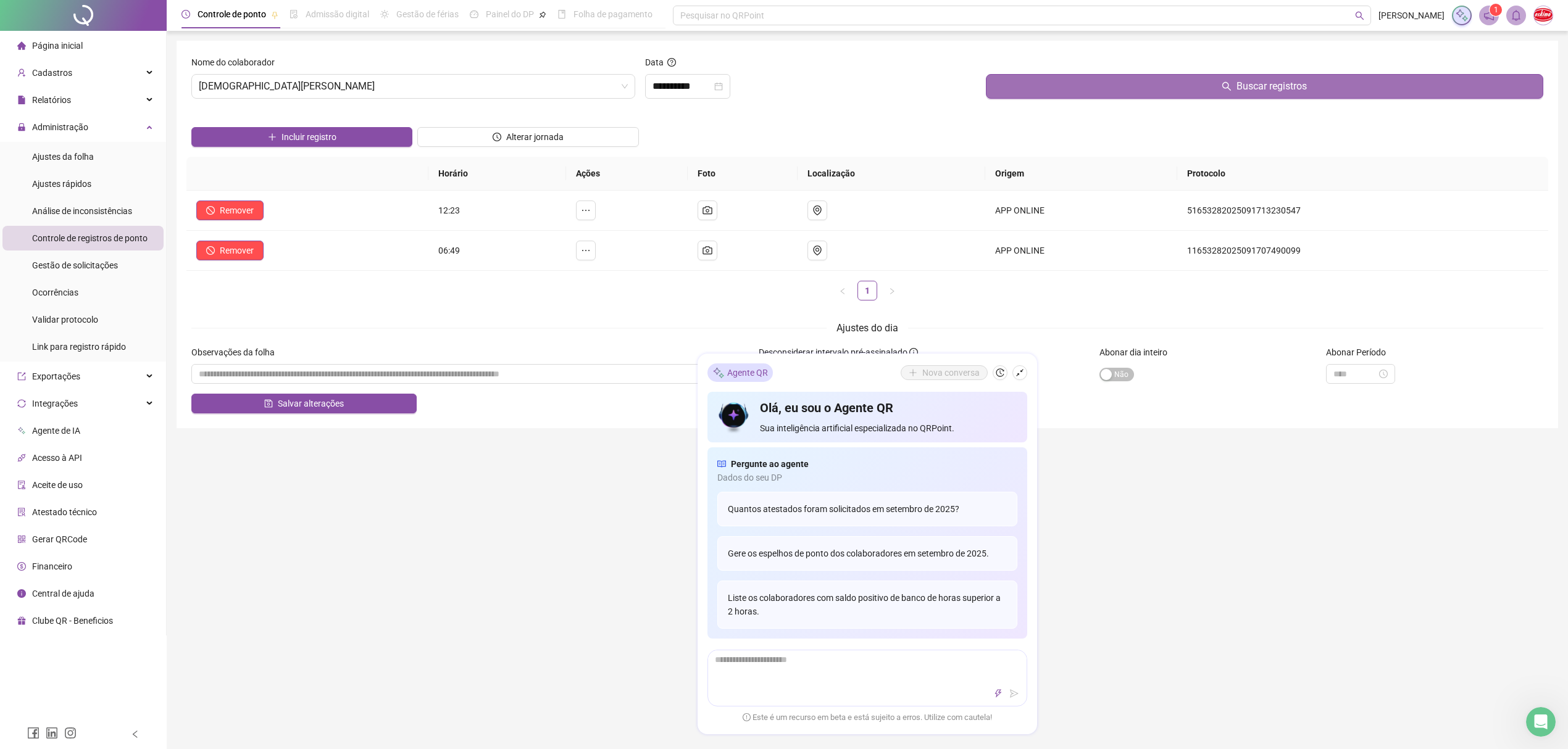
click at [1181, 85] on button "Buscar registros" at bounding box center [1265, 86] width 557 height 24
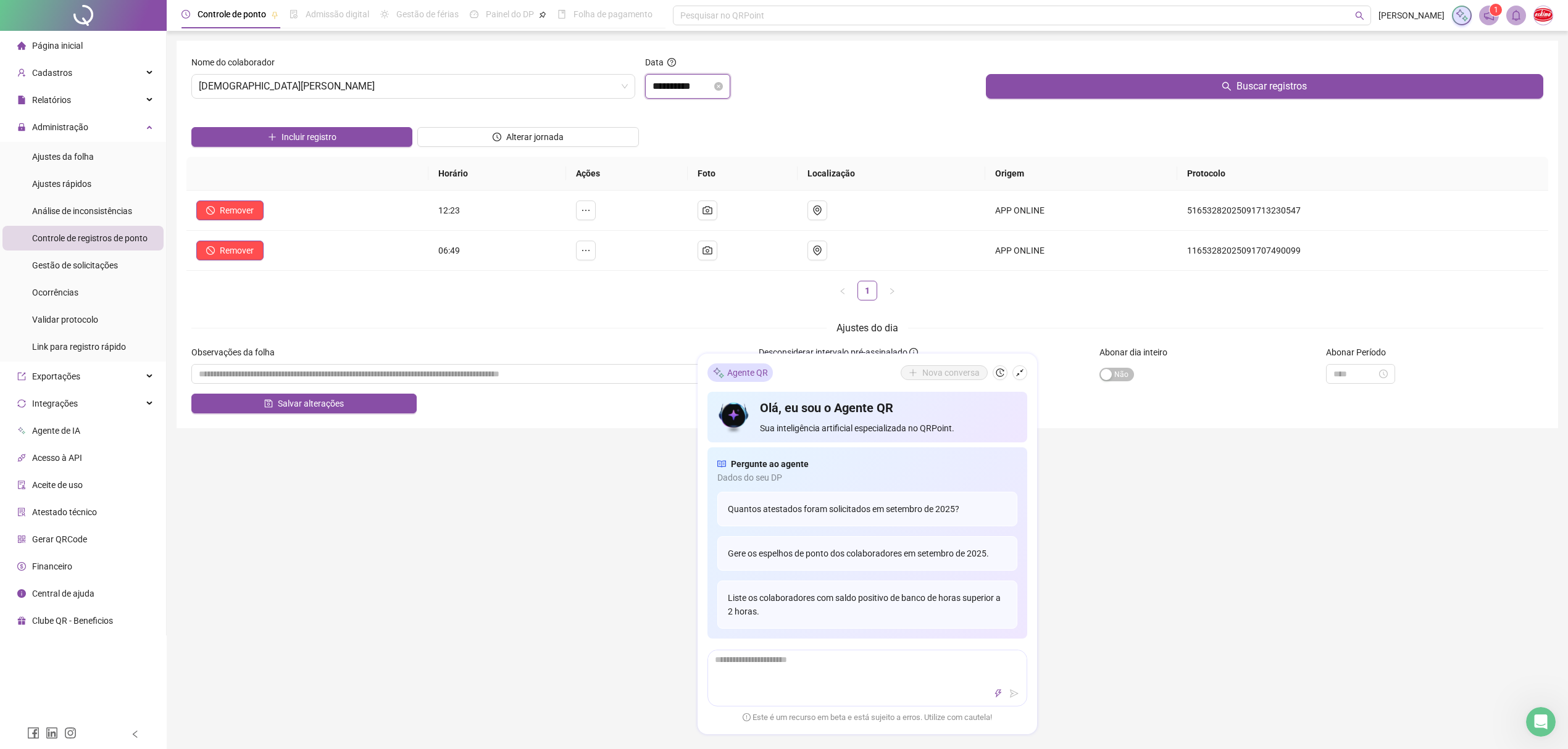
click at [668, 83] on input "**********" at bounding box center [682, 86] width 60 height 15
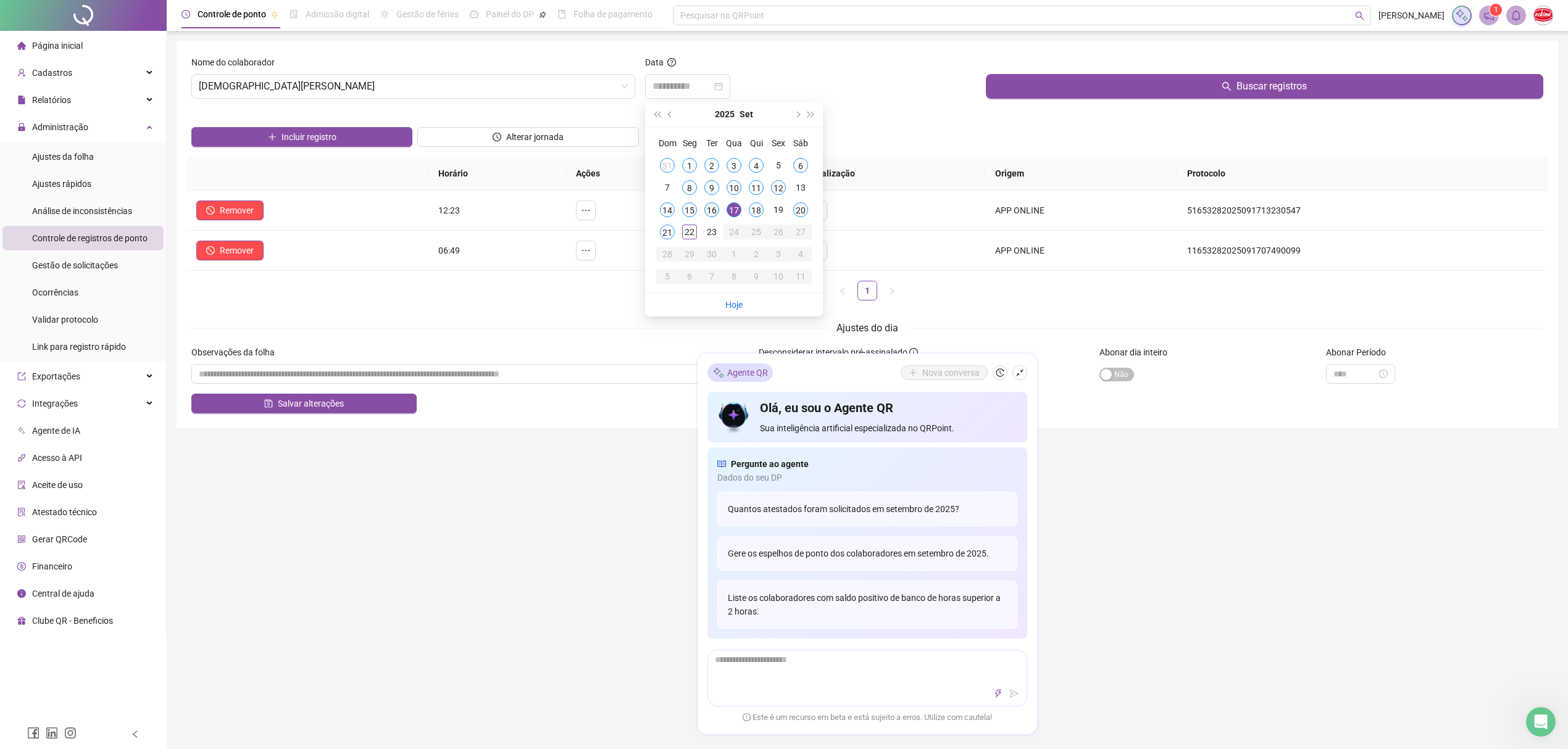
click at [710, 209] on div "16" at bounding box center [712, 209] width 15 height 15
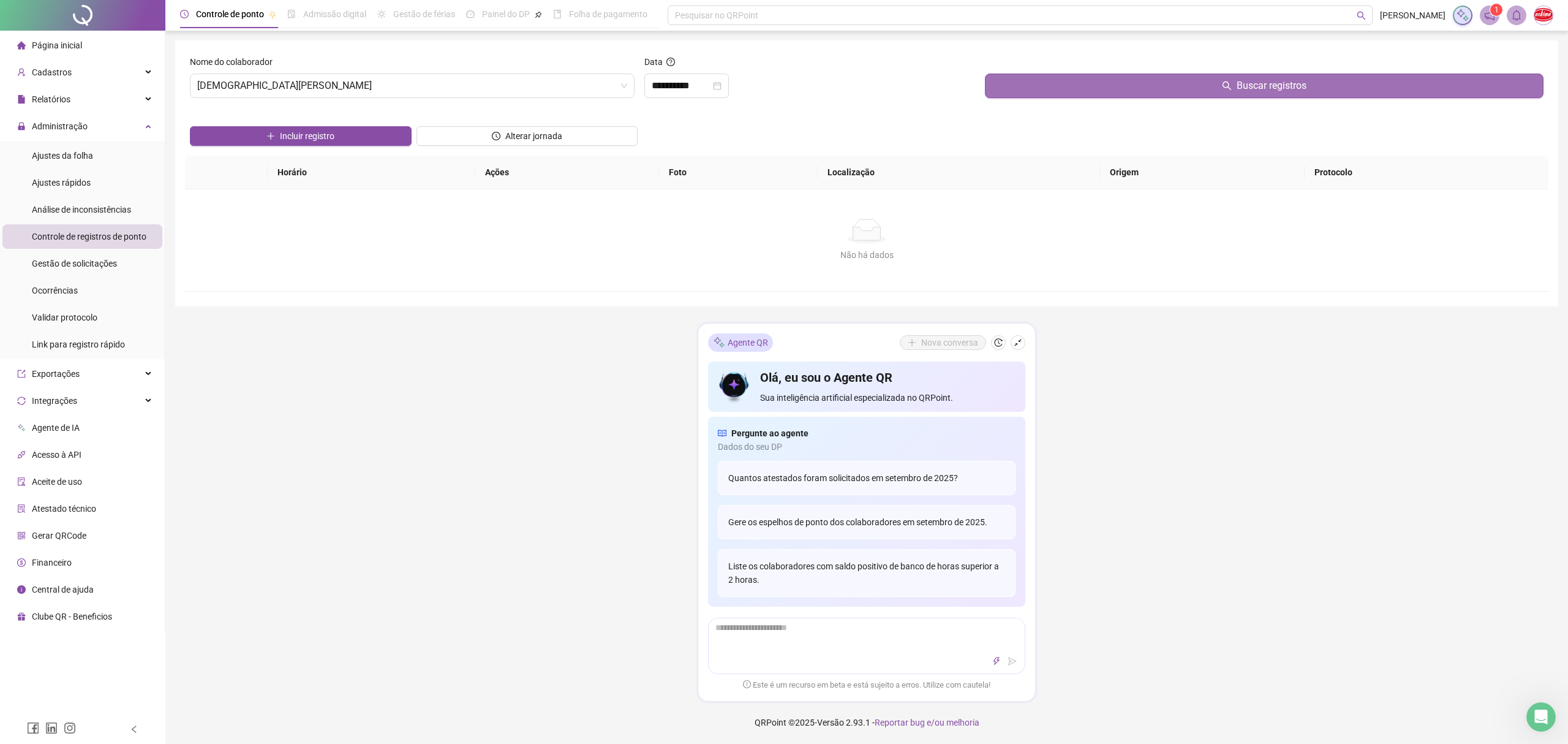
click at [1068, 84] on button "Buscar registros" at bounding box center [1264, 86] width 559 height 24
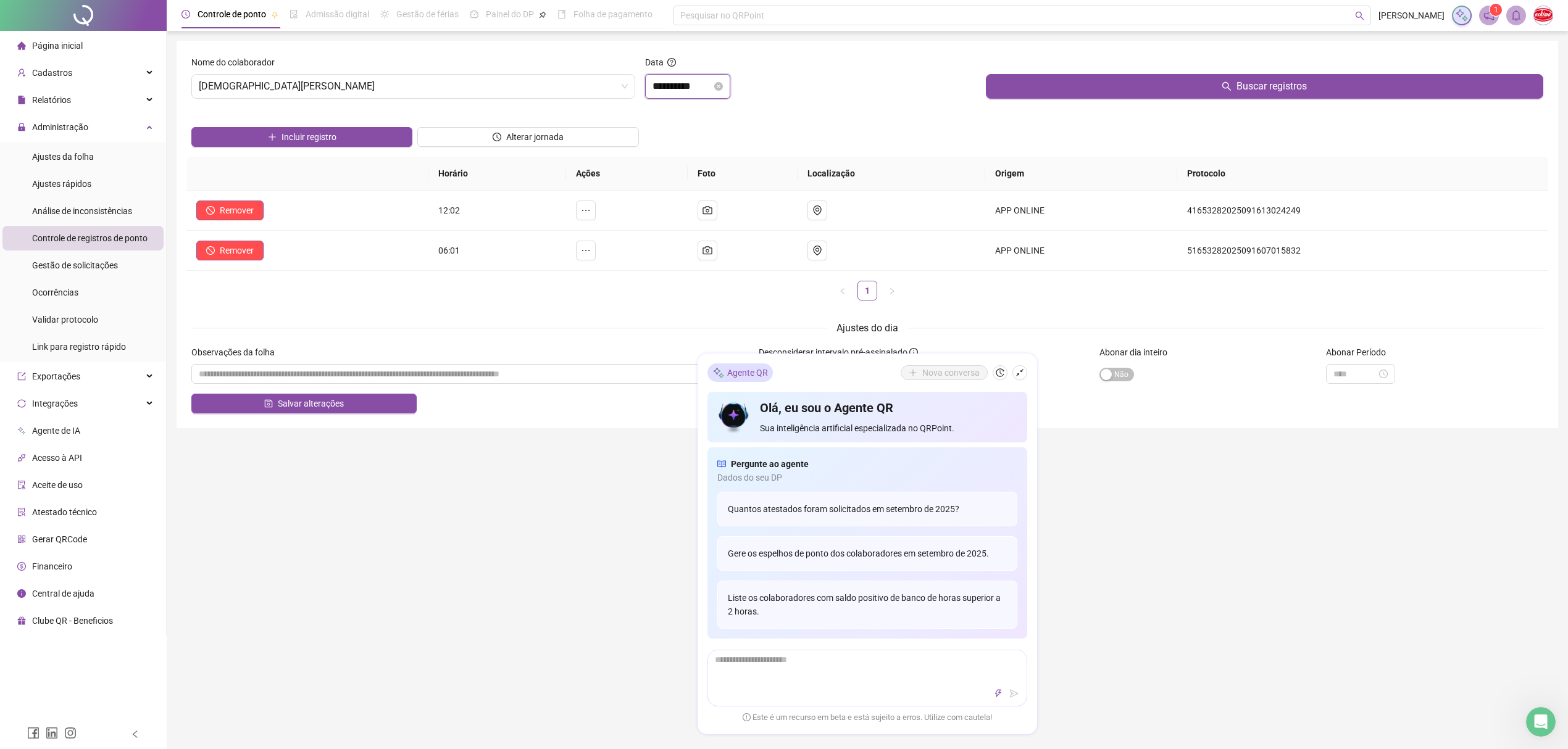
click at [681, 91] on input "**********" at bounding box center [682, 86] width 60 height 15
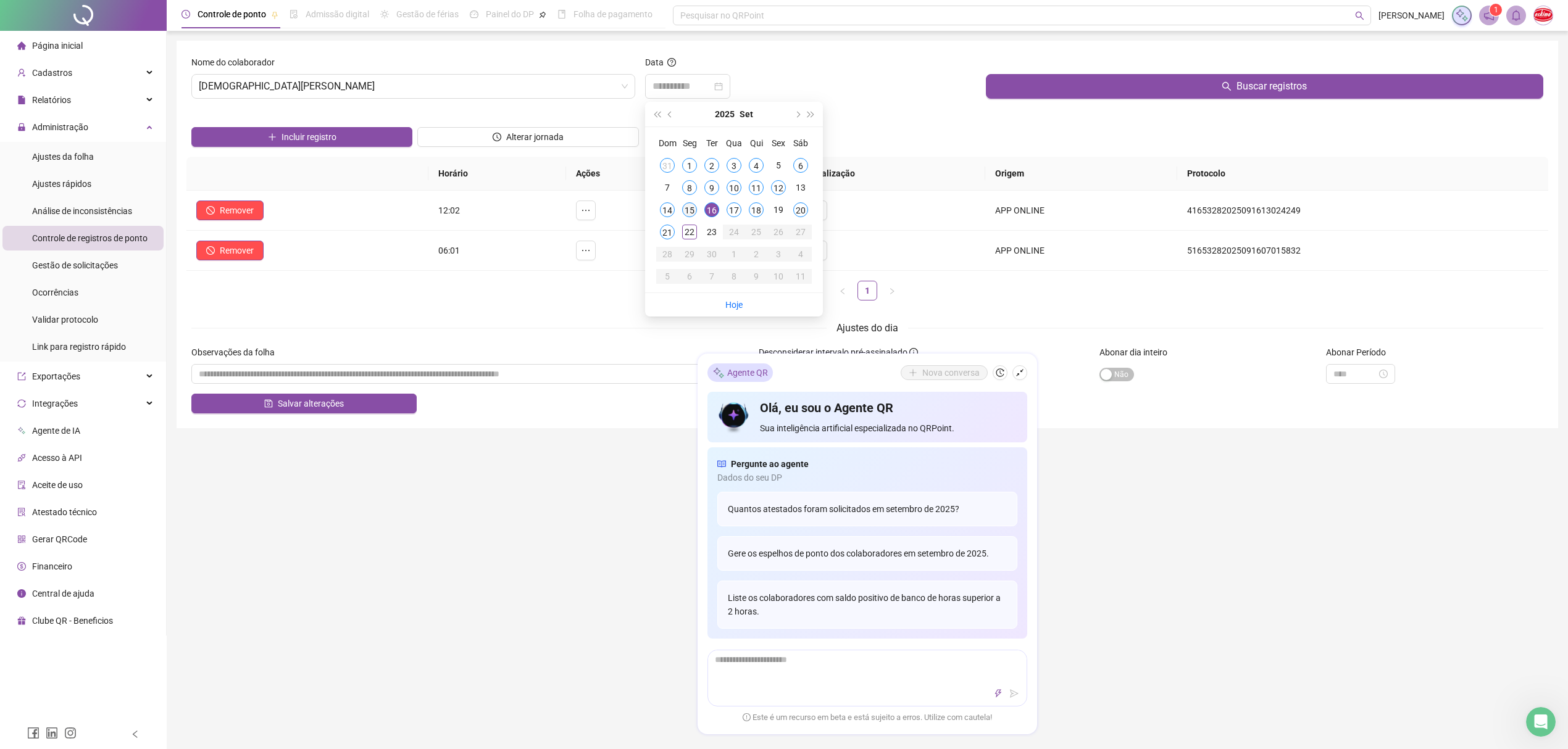
click at [686, 212] on div "15" at bounding box center [689, 209] width 15 height 15
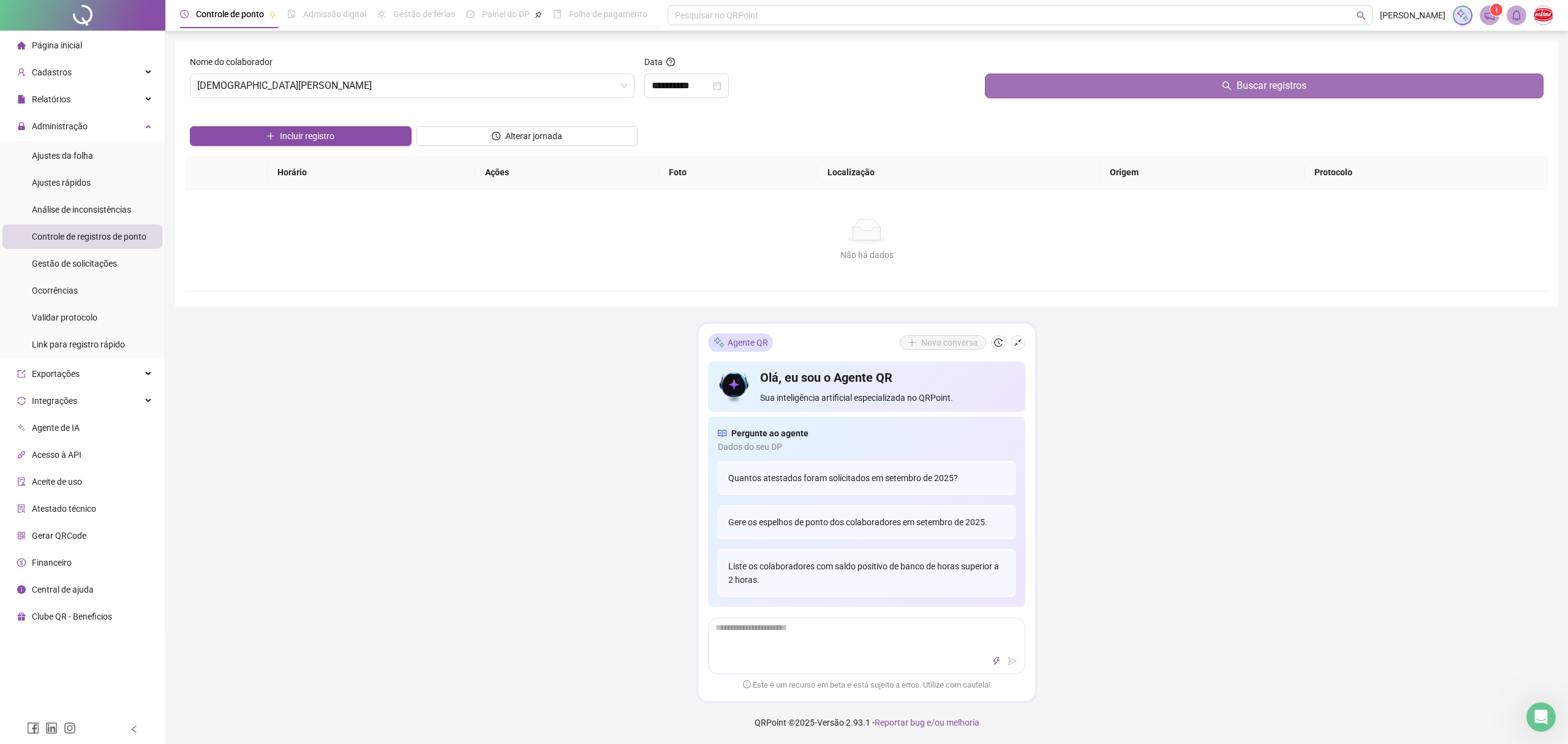
click at [1154, 83] on button "Buscar registros" at bounding box center [1264, 86] width 559 height 24
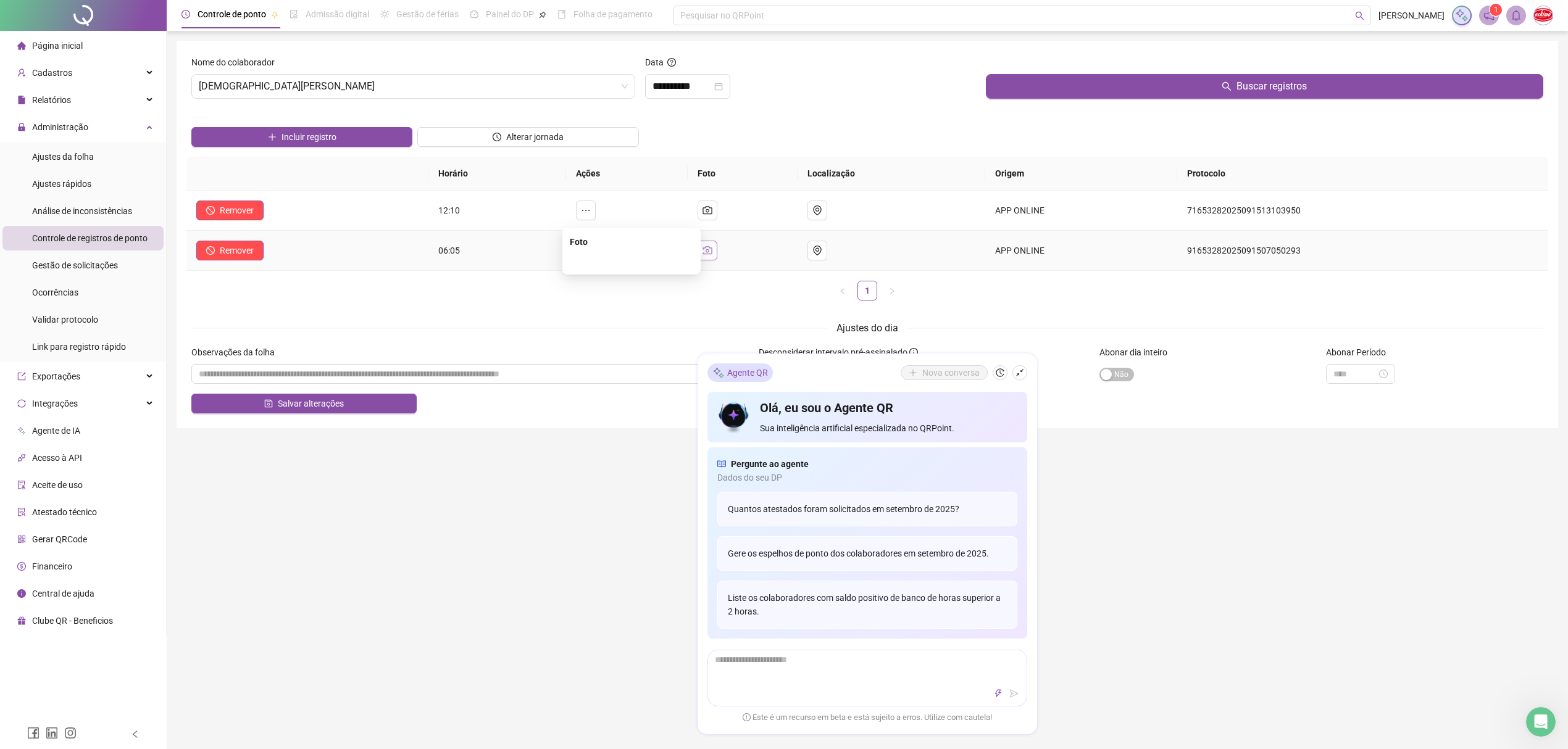
click at [712, 253] on icon "camera" at bounding box center [707, 251] width 10 height 10
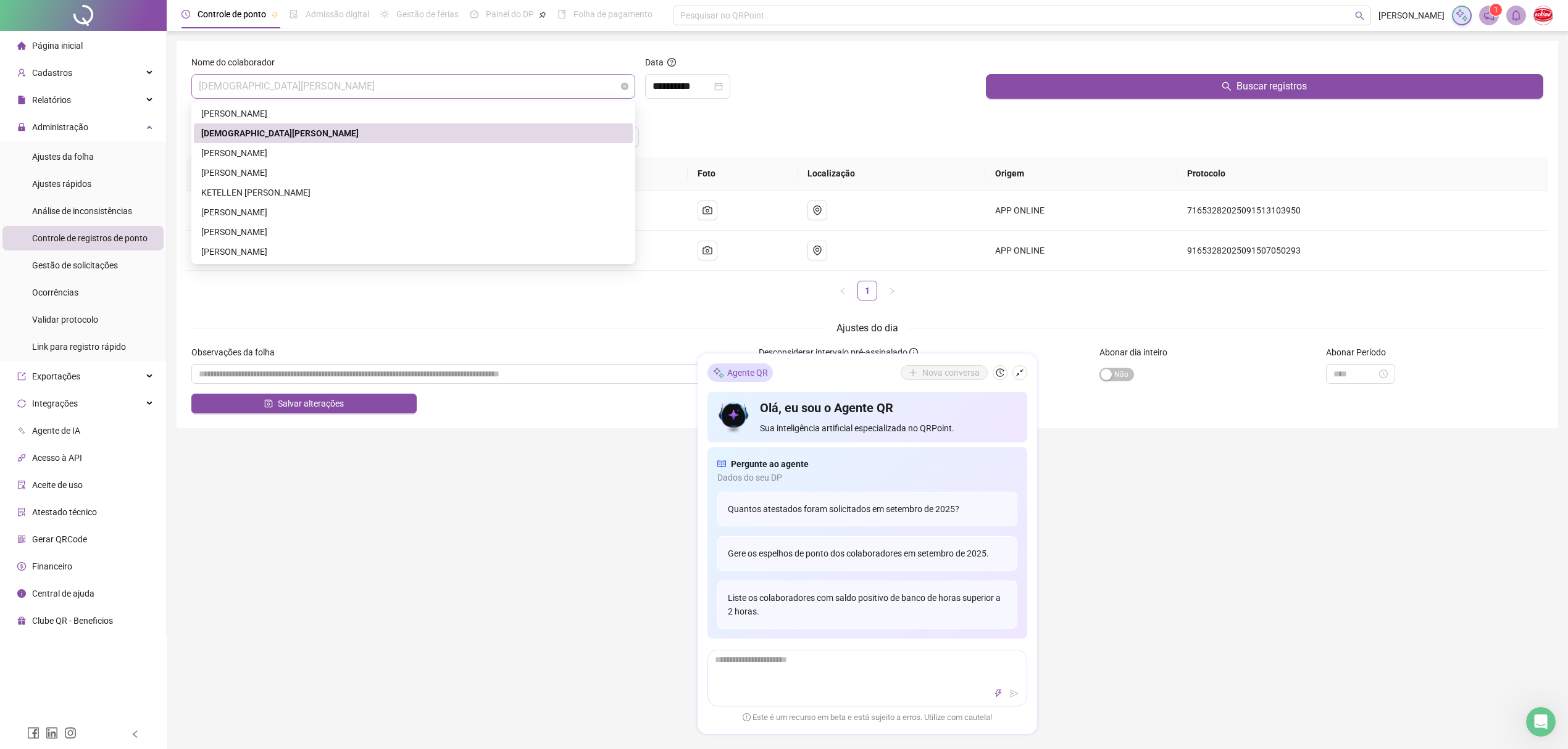
drag, startPoint x: 359, startPoint y: 87, endPoint x: 228, endPoint y: 80, distance: 131.2
click at [228, 80] on span "[DEMOGRAPHIC_DATA][PERSON_NAME]" at bounding box center [413, 86] width 429 height 23
drag, startPoint x: 240, startPoint y: 131, endPoint x: 225, endPoint y: 131, distance: 15.0
click at [222, 136] on div "[DEMOGRAPHIC_DATA][PERSON_NAME]" at bounding box center [413, 133] width 424 height 13
click at [211, 85] on span "[DEMOGRAPHIC_DATA][PERSON_NAME]" at bounding box center [413, 86] width 429 height 23
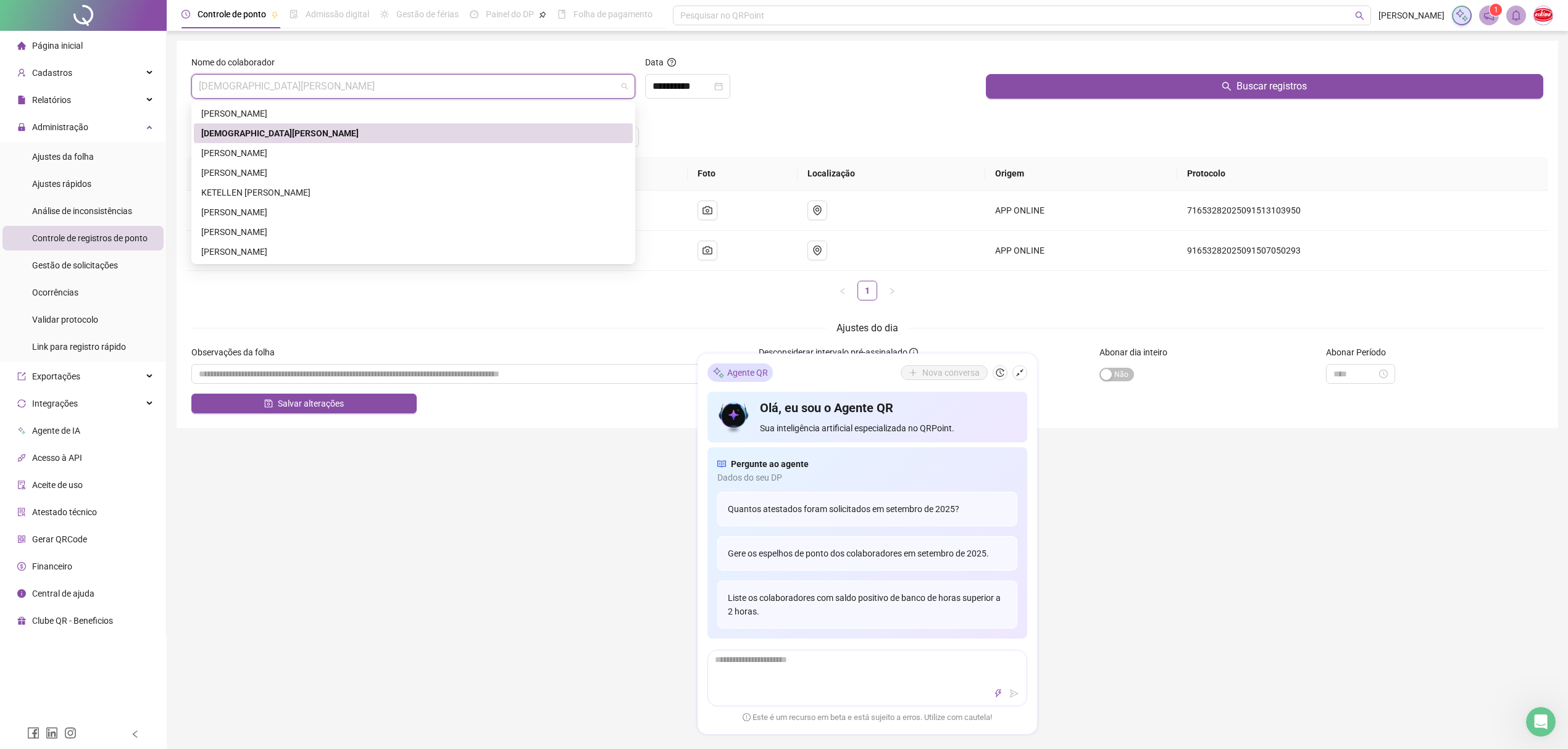
click at [223, 134] on div "[DEMOGRAPHIC_DATA][PERSON_NAME]" at bounding box center [413, 133] width 424 height 13
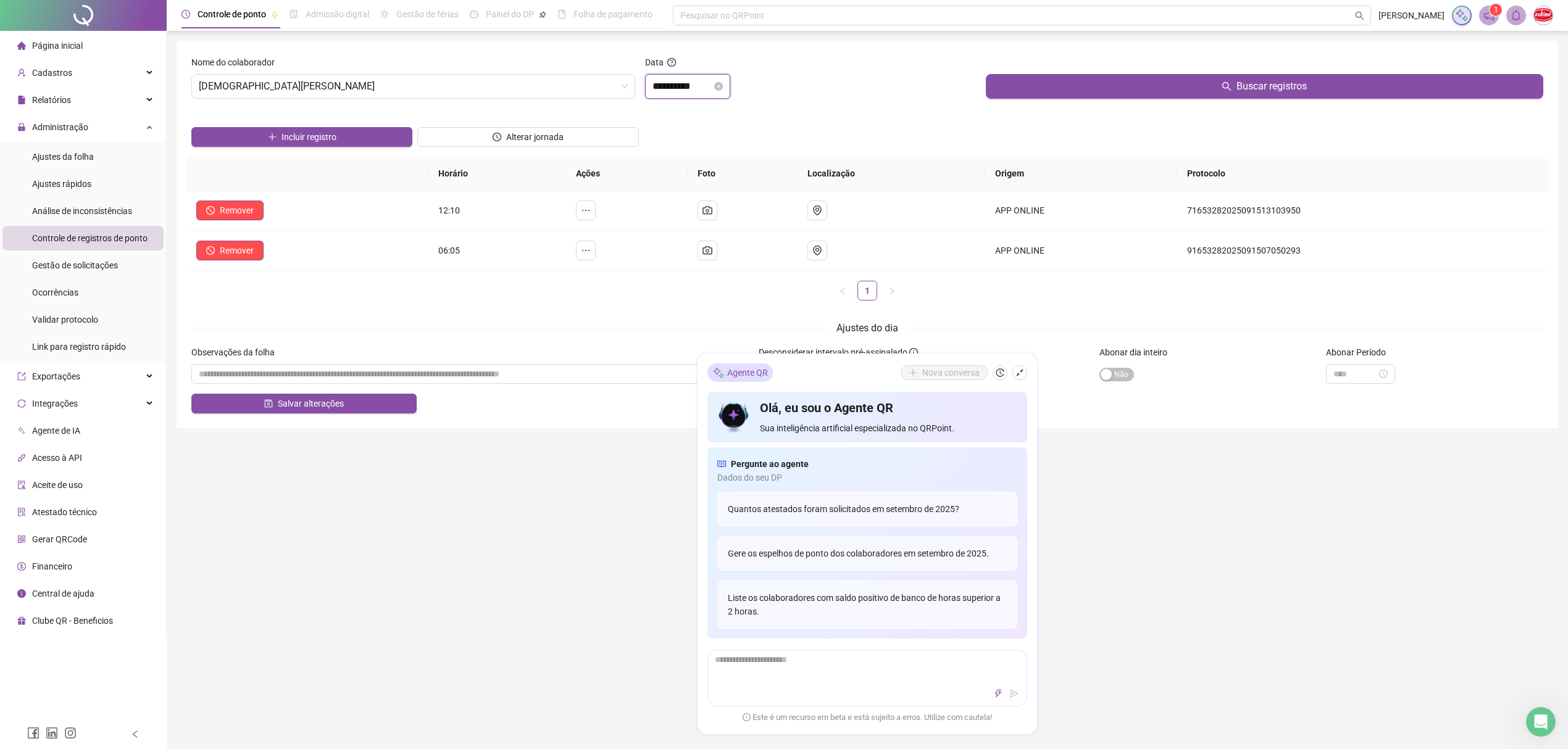
click at [695, 85] on input "**********" at bounding box center [682, 86] width 60 height 15
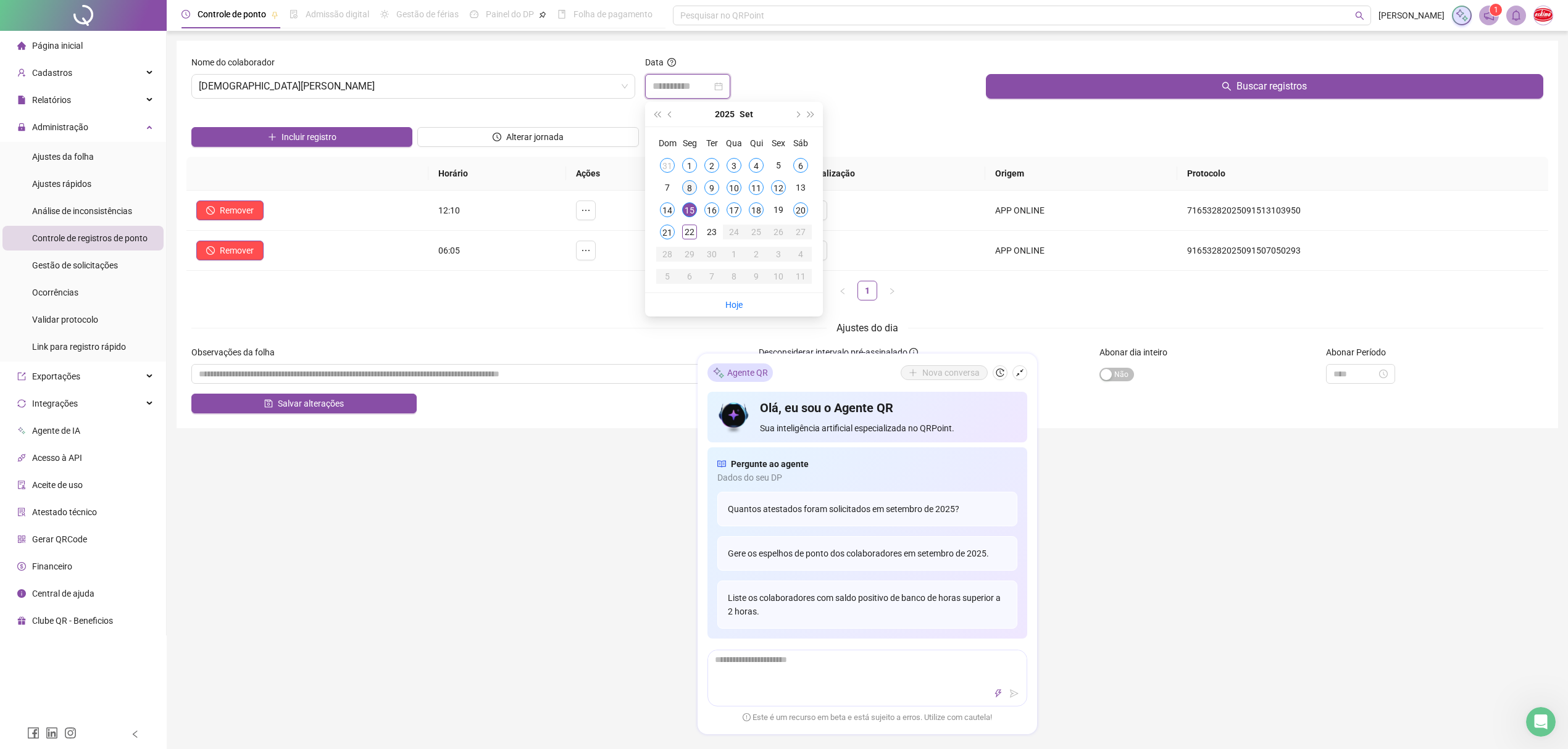
type input "**********"
click at [689, 190] on div "8" at bounding box center [689, 187] width 15 height 15
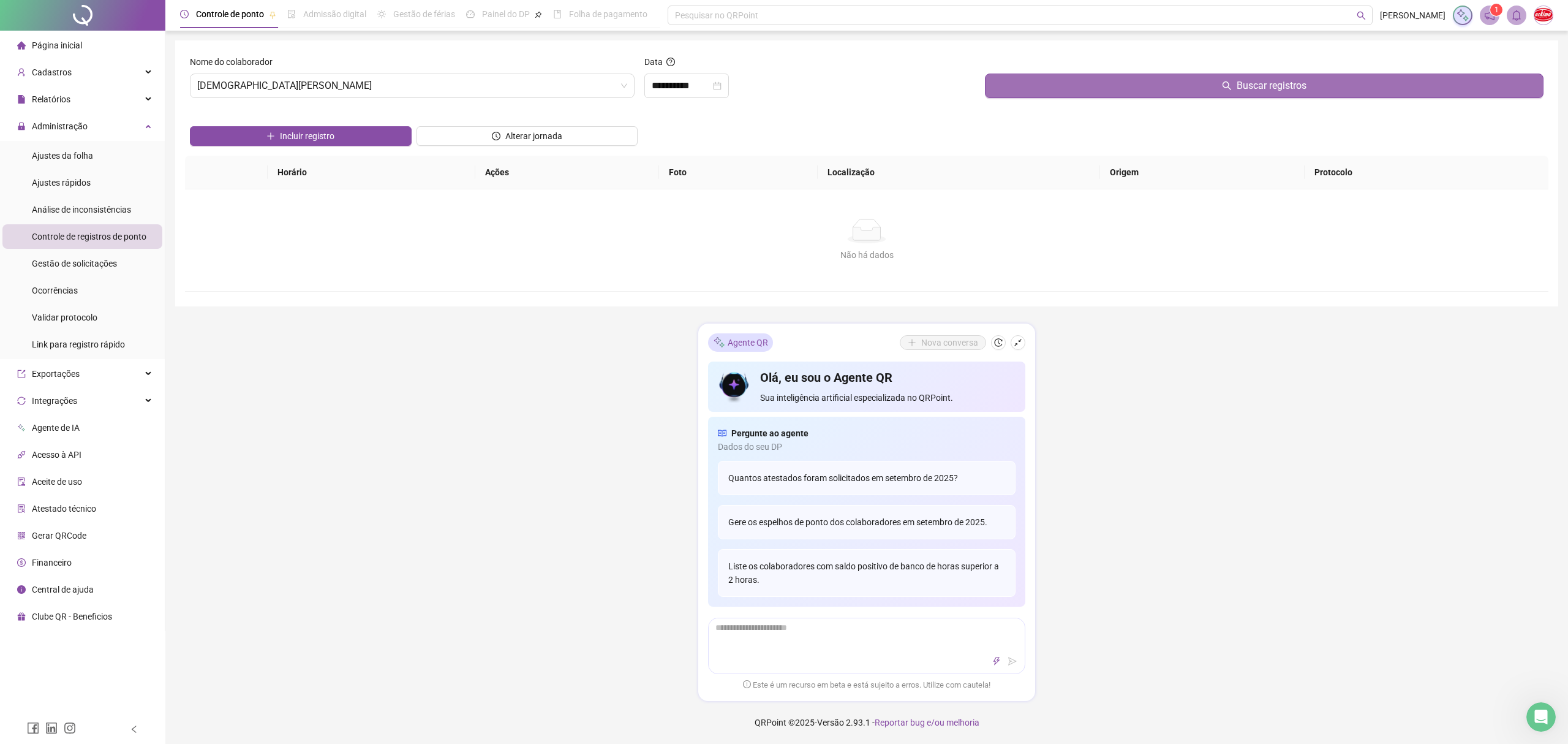
click at [1049, 96] on button "Buscar registros" at bounding box center [1264, 86] width 559 height 24
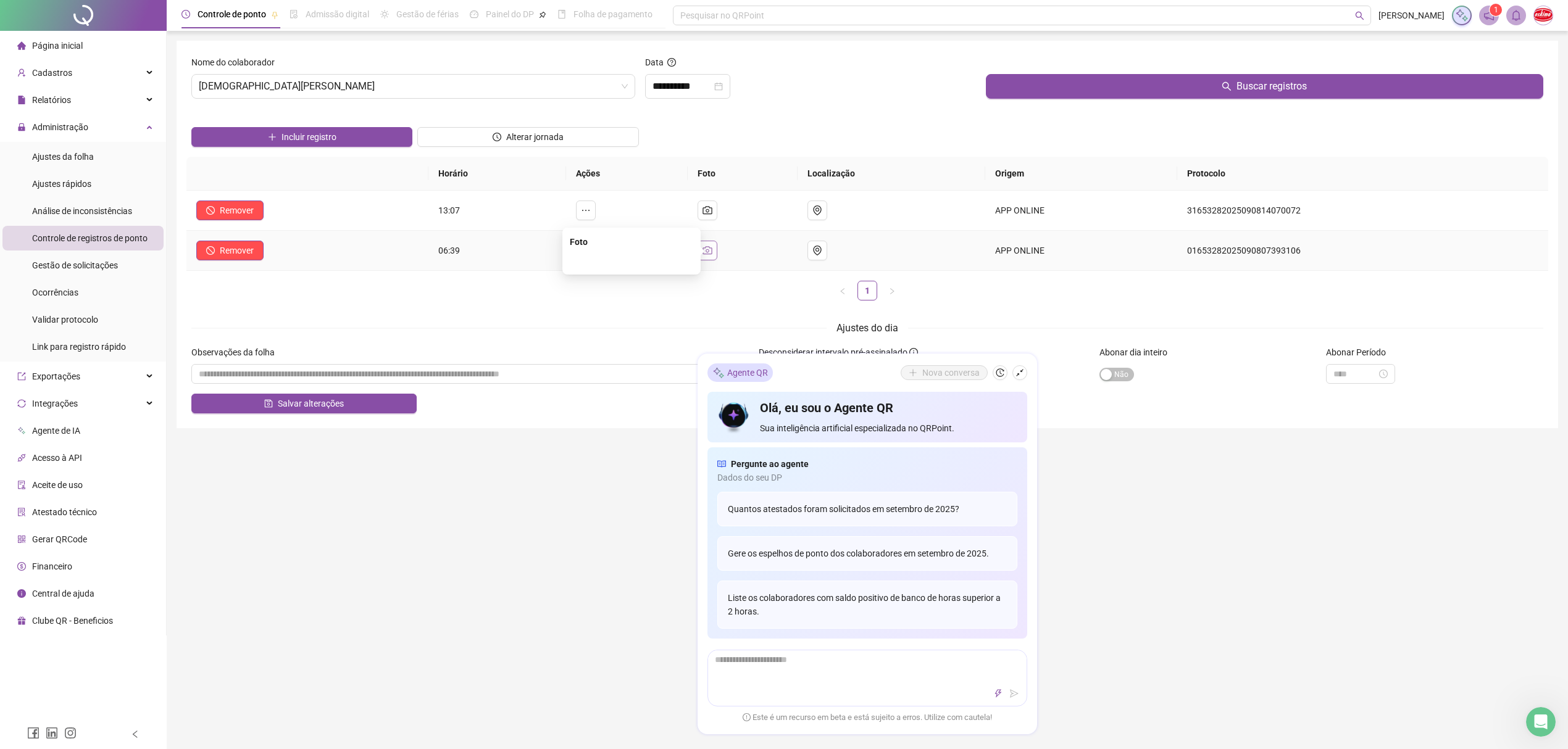
click at [712, 254] on icon "camera" at bounding box center [707, 250] width 9 height 8
